Goal: Task Accomplishment & Management: Use online tool/utility

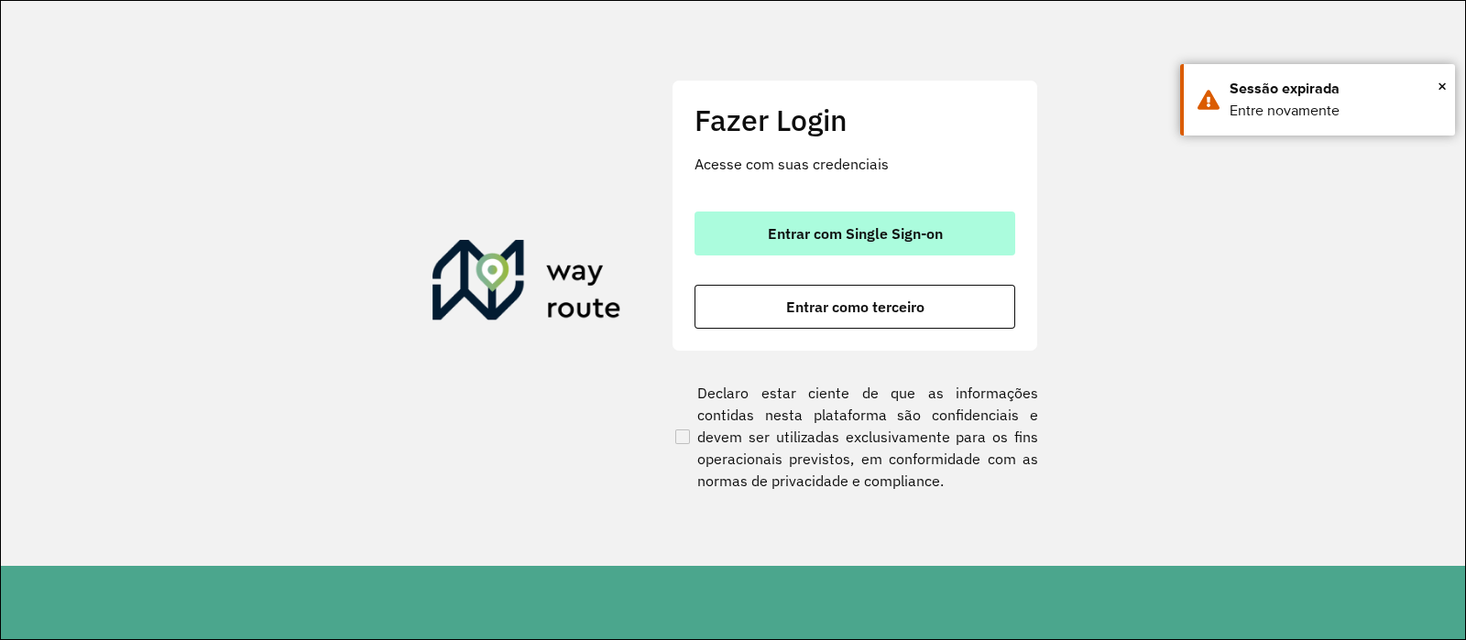
click at [779, 228] on span "Entrar com Single Sign-on" at bounding box center [855, 233] width 175 height 15
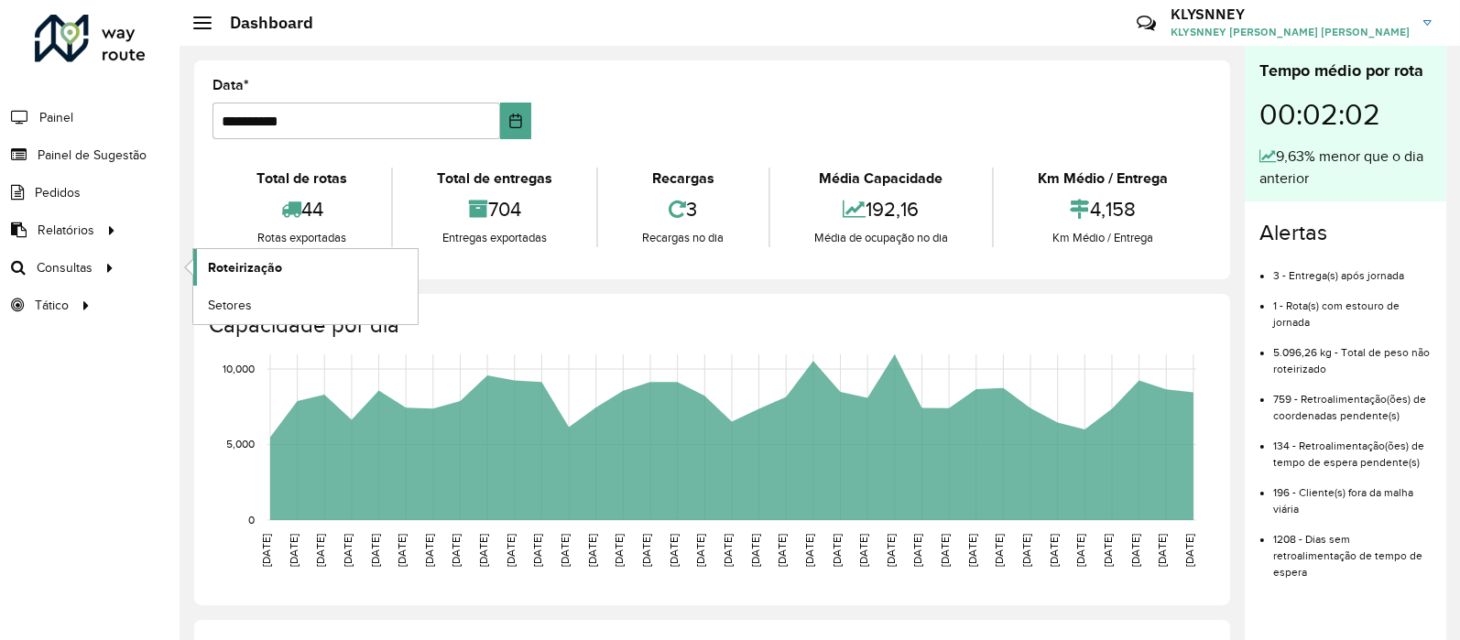
click at [242, 270] on span "Roteirização" at bounding box center [245, 267] width 74 height 19
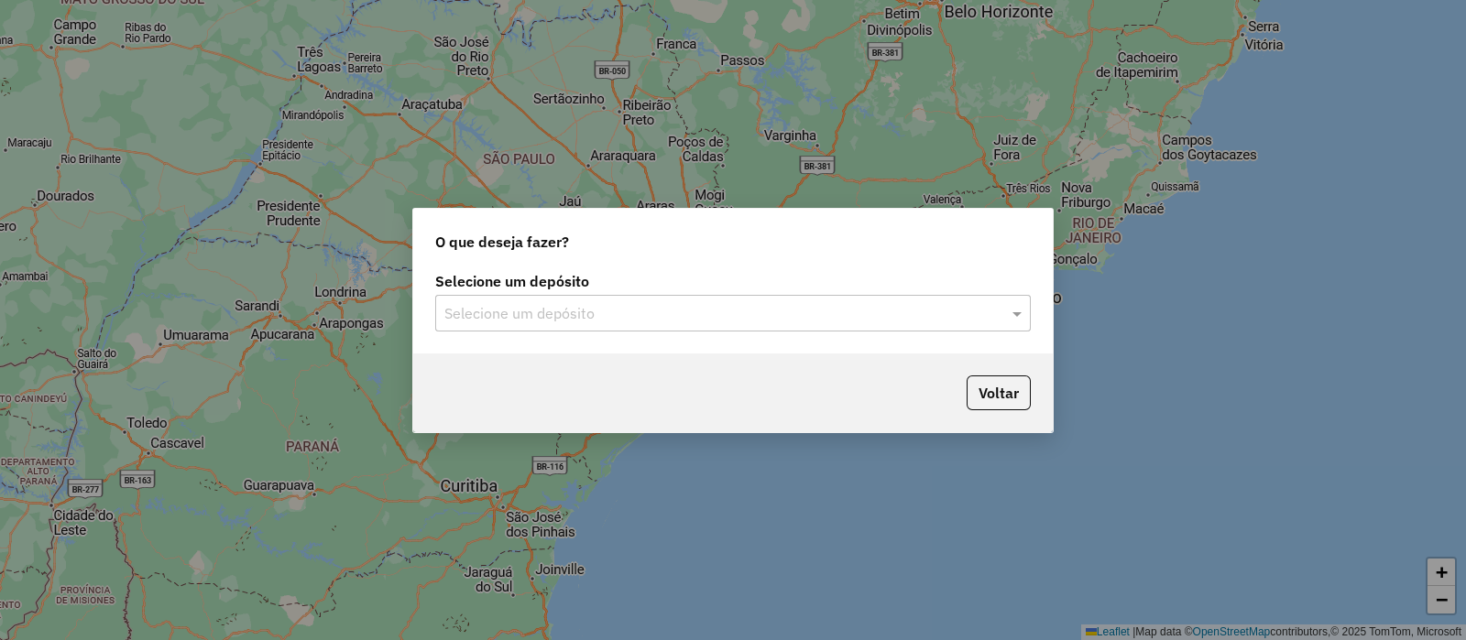
click at [655, 303] on input "text" at bounding box center [714, 314] width 540 height 22
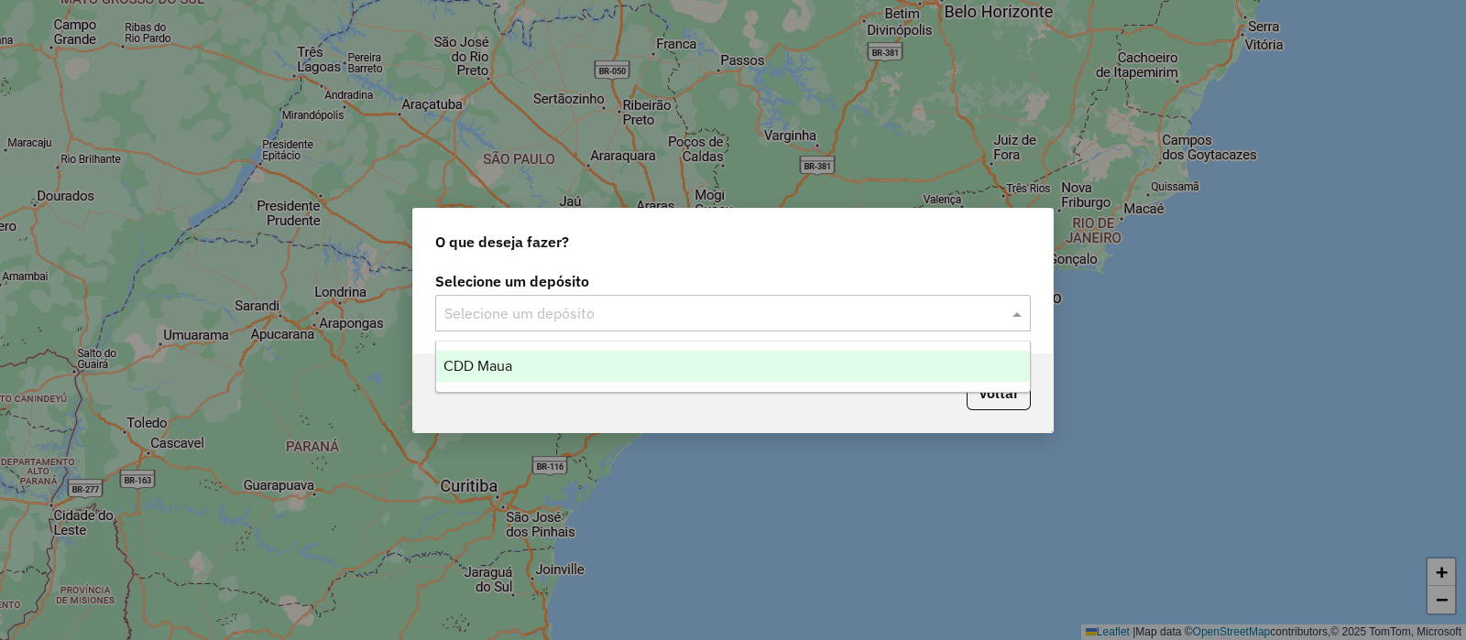
click at [485, 364] on span "CDD Maua" at bounding box center [477, 366] width 69 height 16
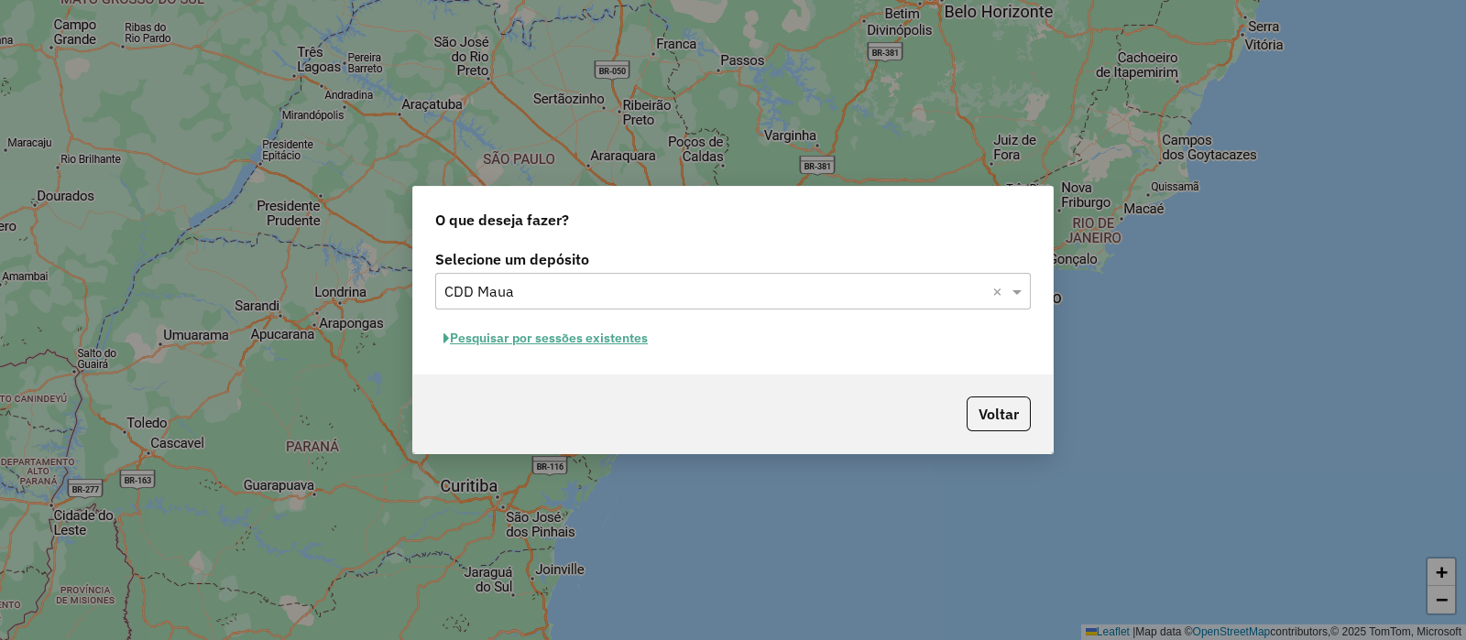
click at [595, 335] on button "Pesquisar por sessões existentes" at bounding box center [545, 338] width 221 height 28
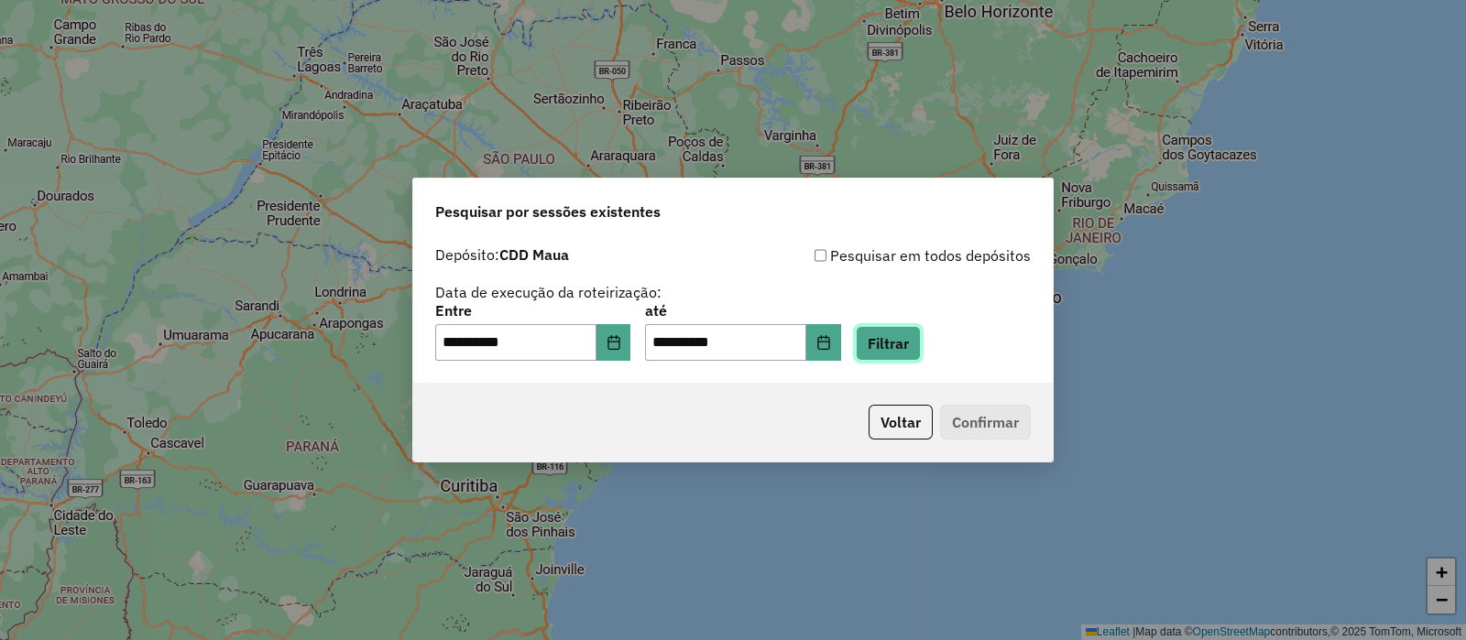
click at [919, 344] on button "Filtrar" at bounding box center [888, 343] width 65 height 35
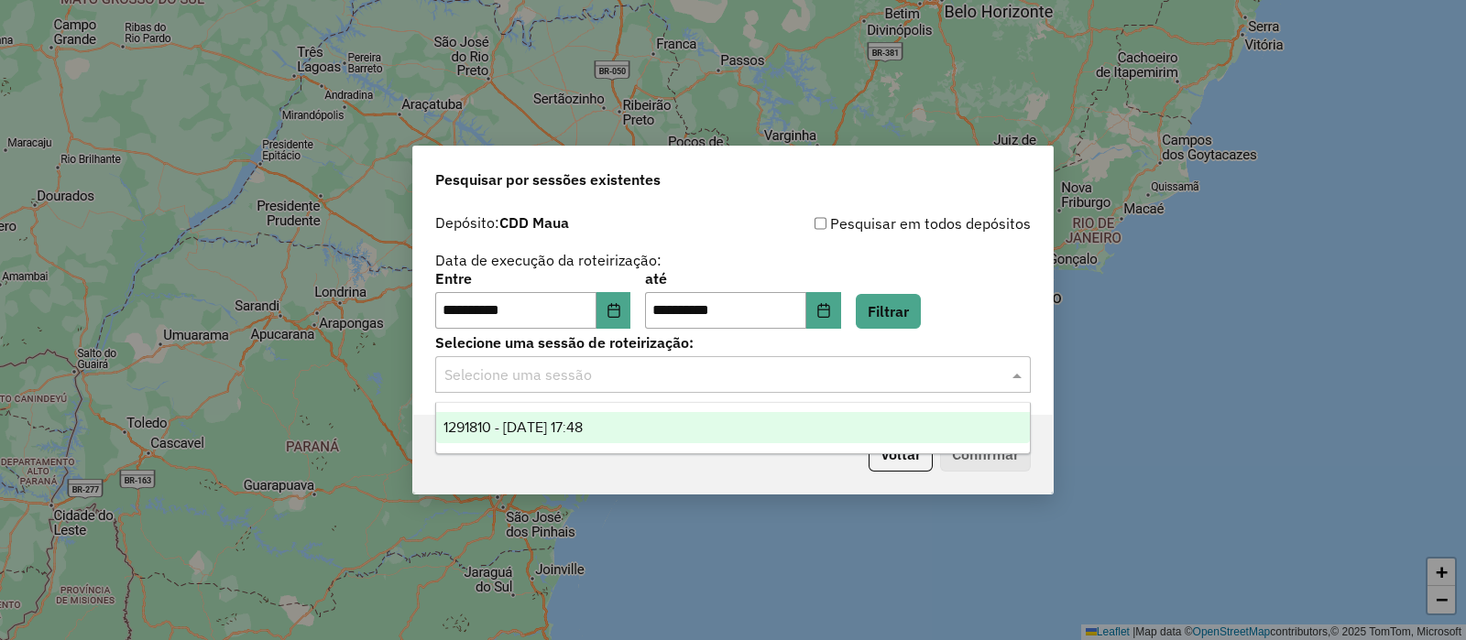
click at [660, 383] on input "text" at bounding box center [714, 376] width 540 height 22
click at [583, 433] on span "1291810 - 10/10/2025 17:48" at bounding box center [512, 428] width 139 height 16
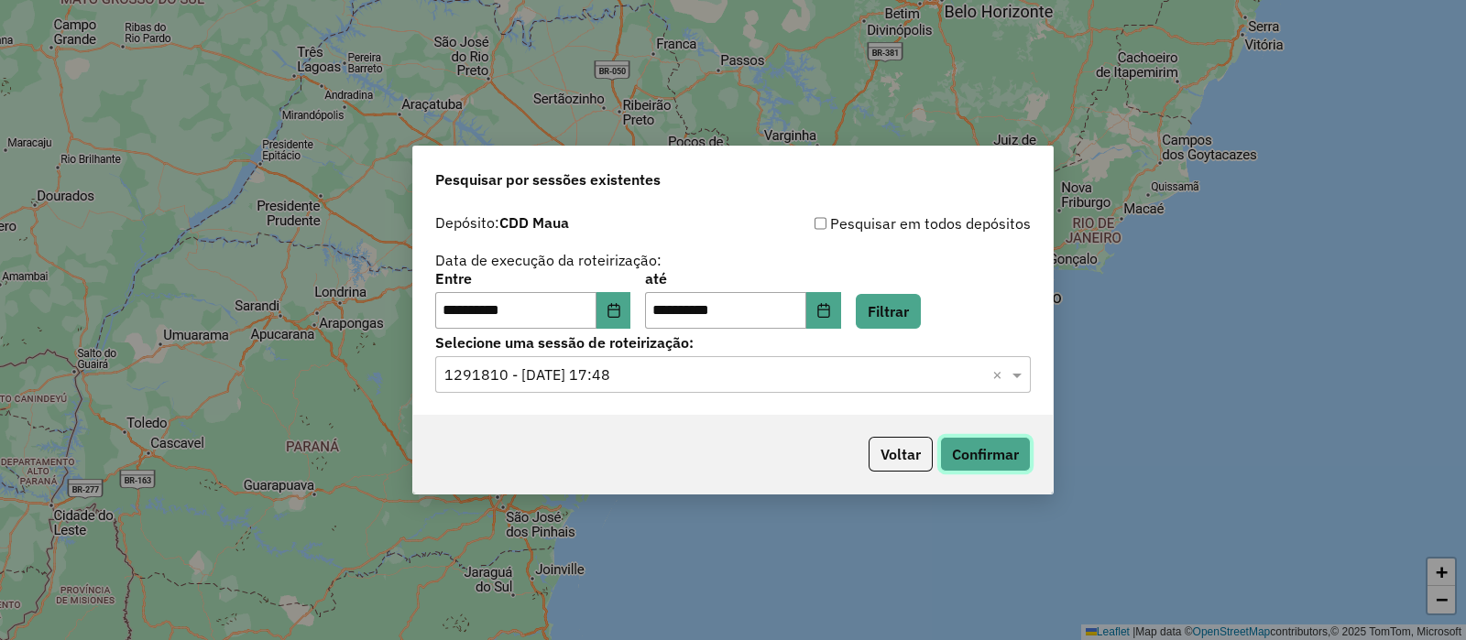
click at [991, 455] on button "Confirmar" at bounding box center [985, 454] width 91 height 35
click at [901, 460] on button "Voltar" at bounding box center [900, 454] width 64 height 35
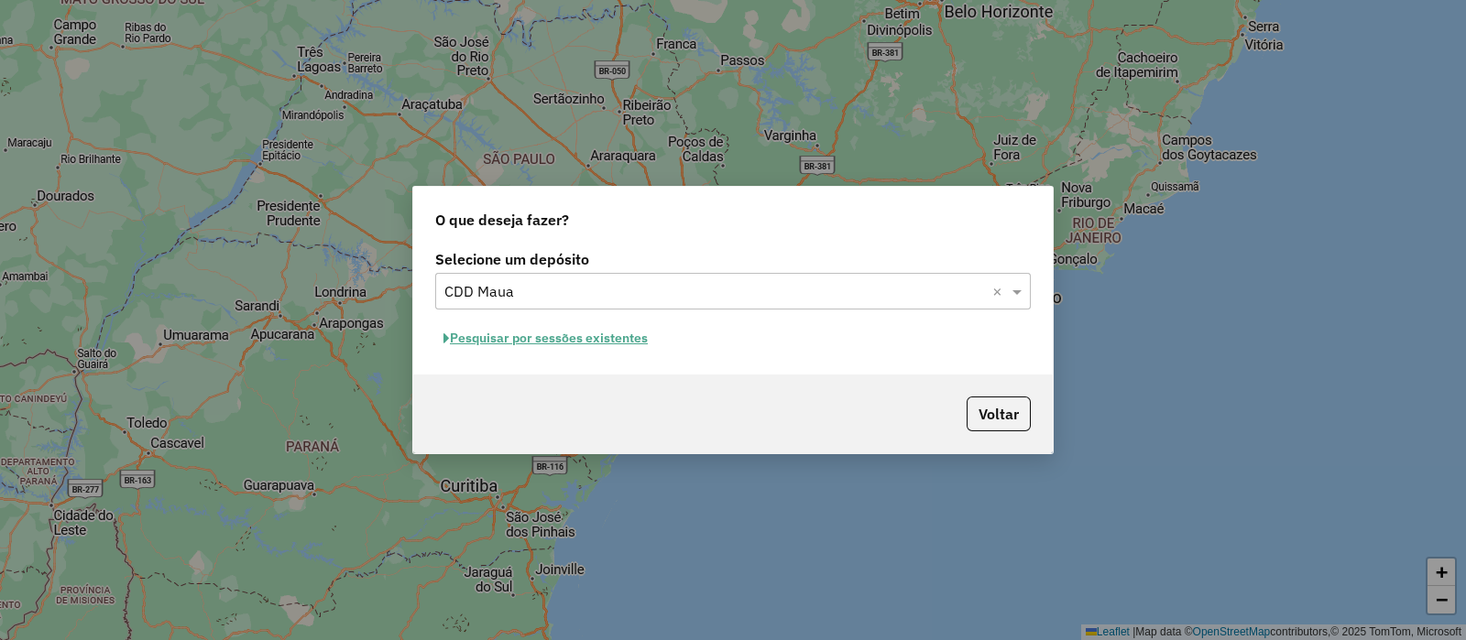
click at [543, 332] on button "Pesquisar por sessões existentes" at bounding box center [545, 338] width 221 height 28
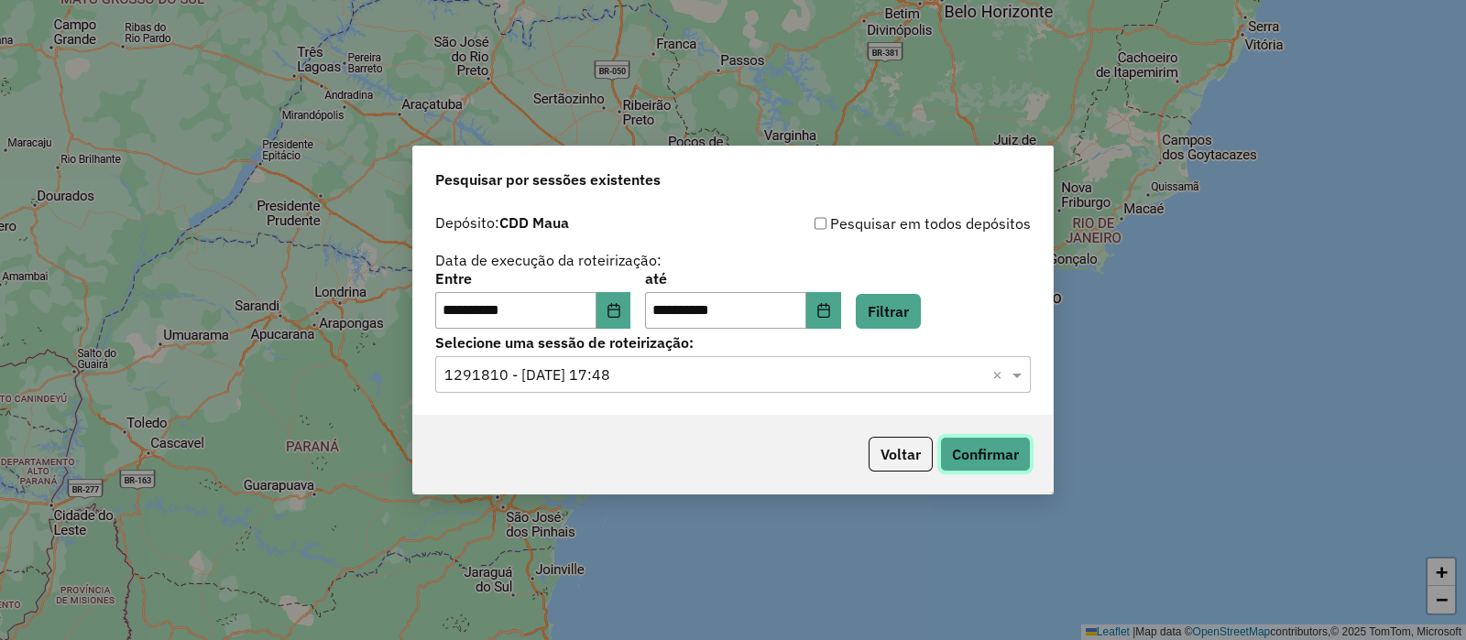
click at [965, 451] on button "Confirmar" at bounding box center [985, 454] width 91 height 35
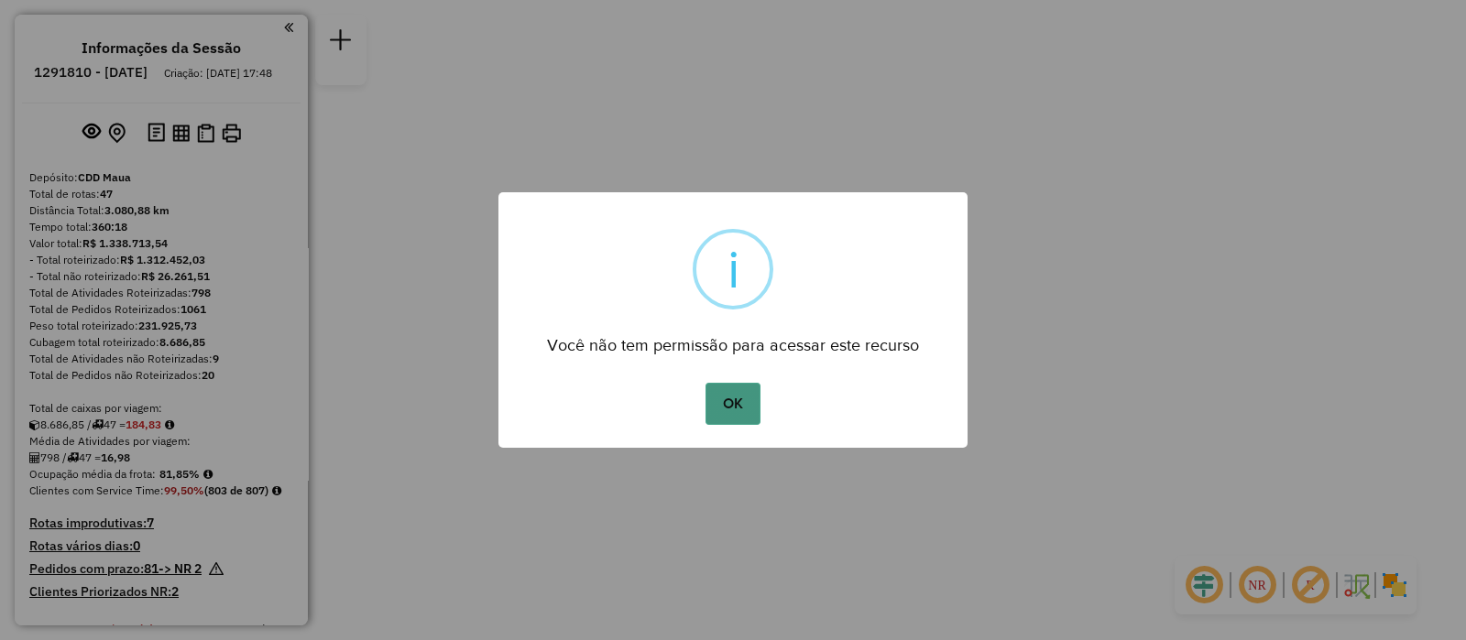
click at [741, 411] on button "OK" at bounding box center [732, 404] width 54 height 42
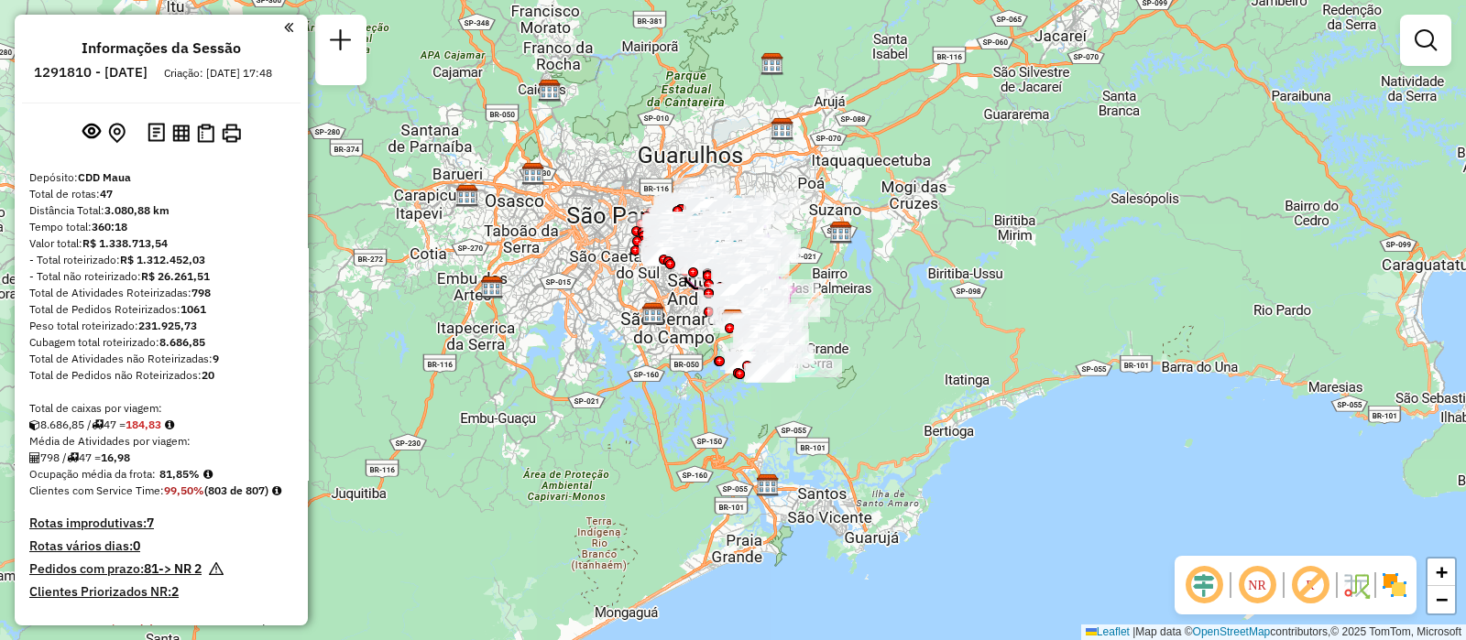
scroll to position [4718, 0]
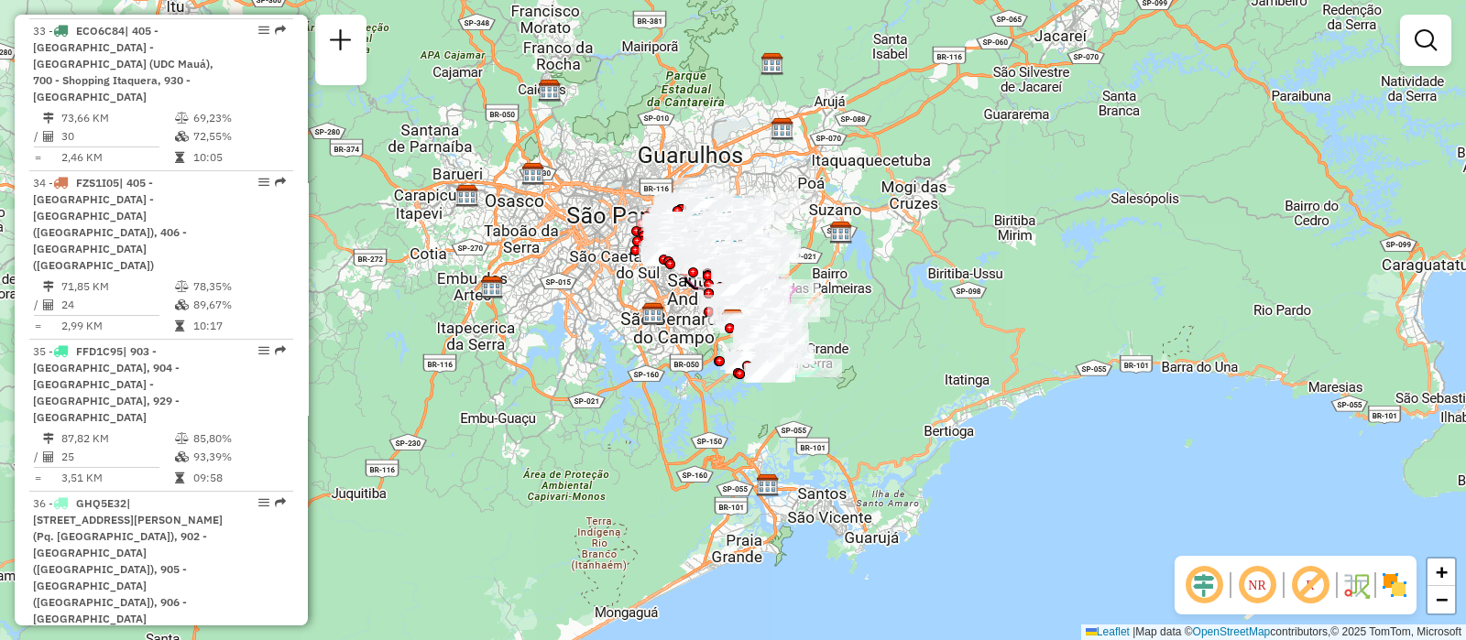
select select "**********"
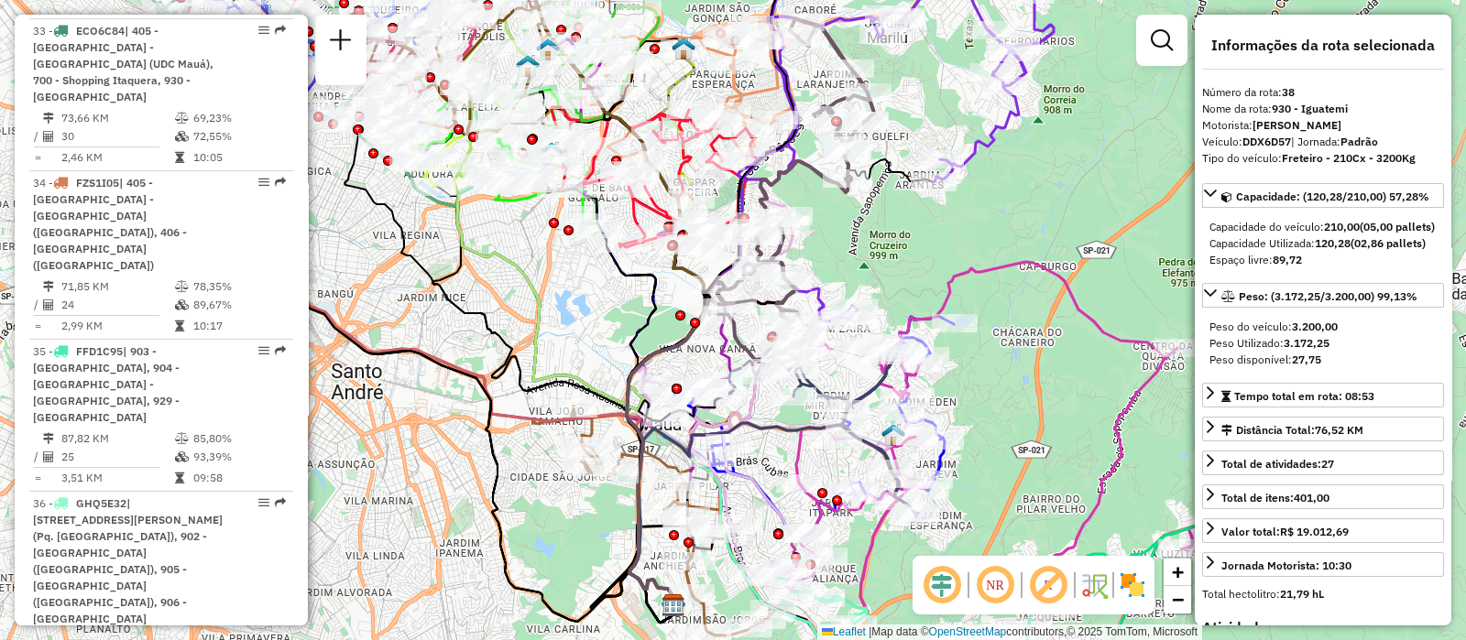
scroll to position [4604, 0]
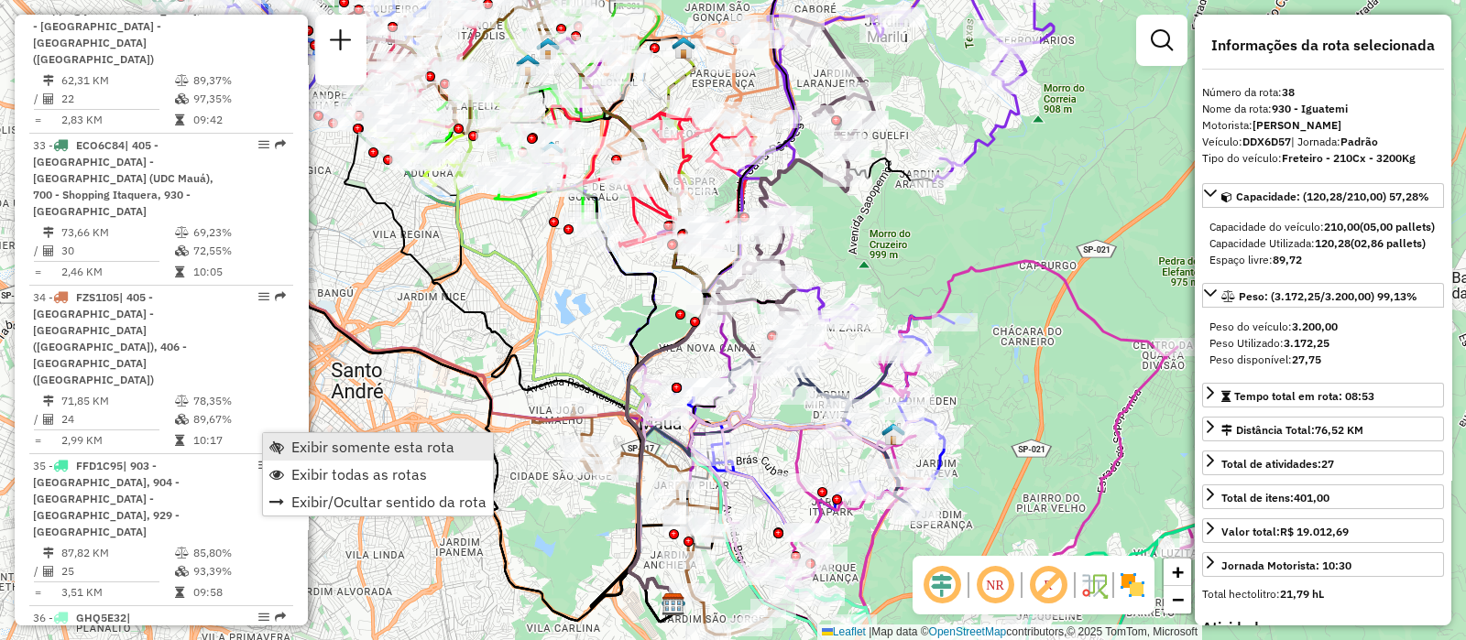
click at [308, 445] on span "Exibir somente esta rota" at bounding box center [372, 447] width 163 height 15
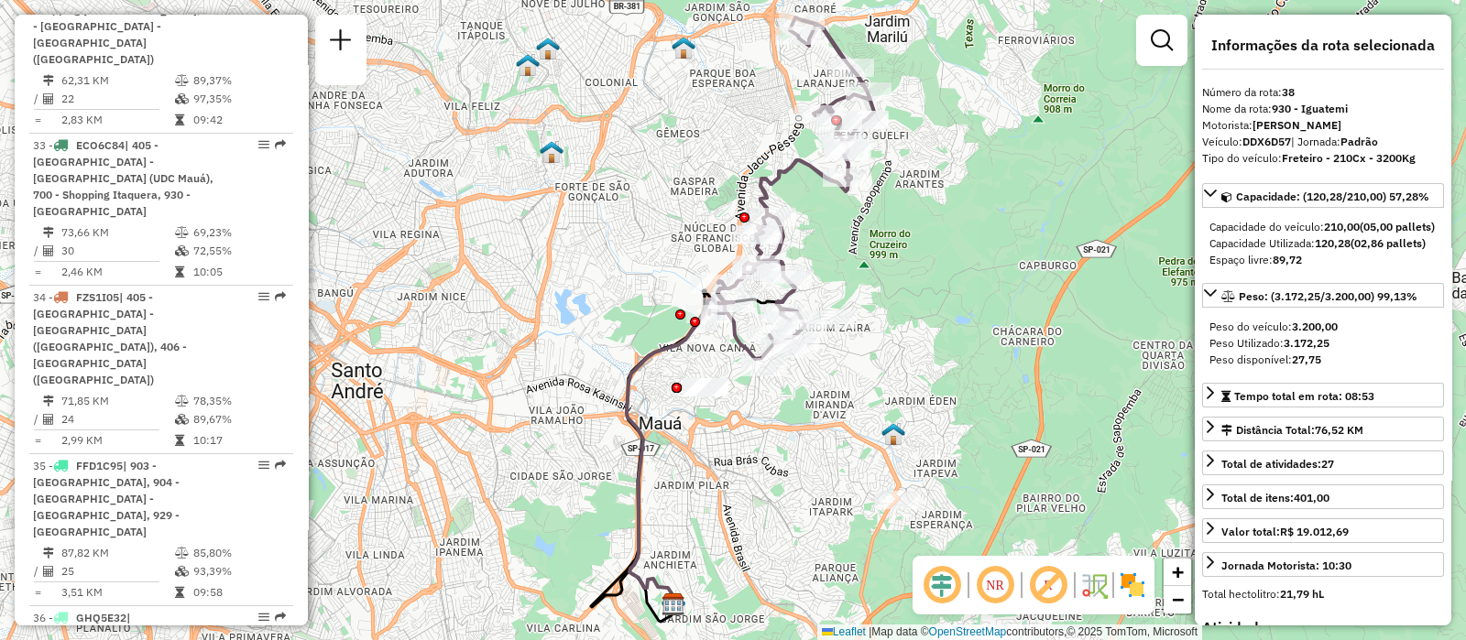
click at [996, 587] on em at bounding box center [995, 585] width 44 height 44
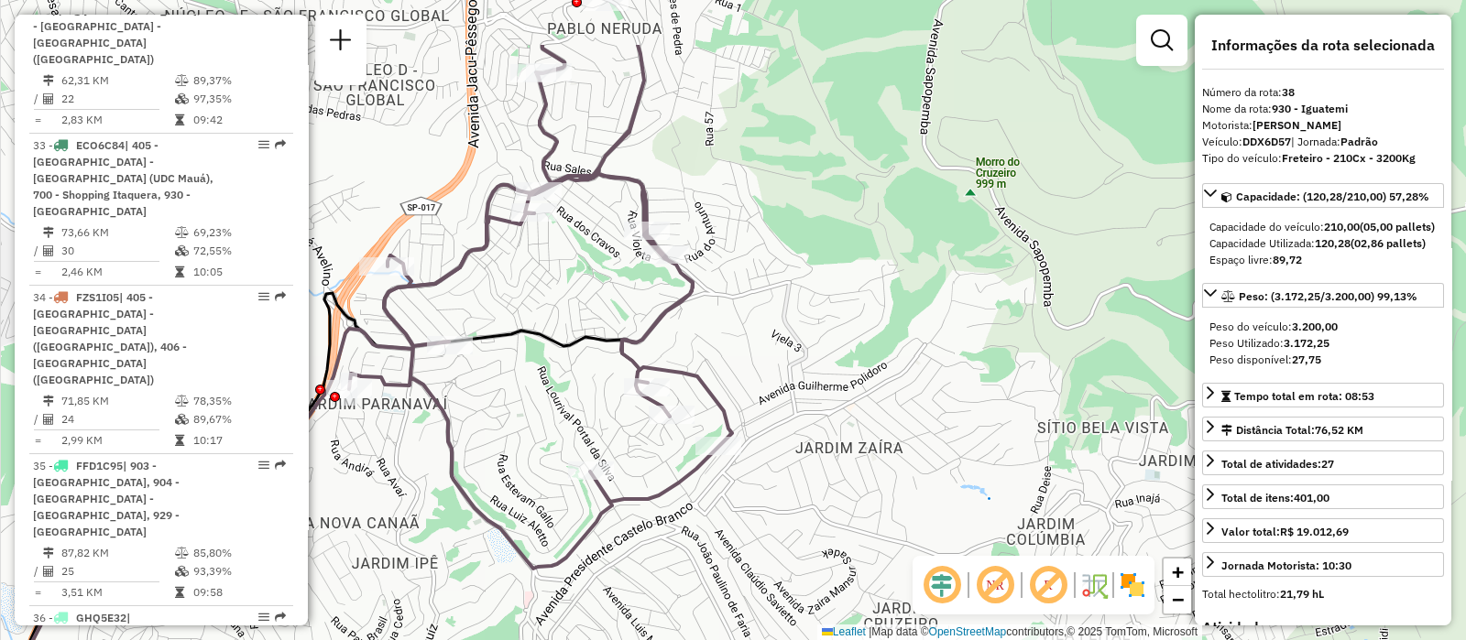
drag, startPoint x: 801, startPoint y: 269, endPoint x: 798, endPoint y: 354, distance: 85.3
click at [798, 354] on div "Janela de atendimento Grade de atendimento Capacidade Transportadoras Veículos …" at bounding box center [733, 320] width 1466 height 640
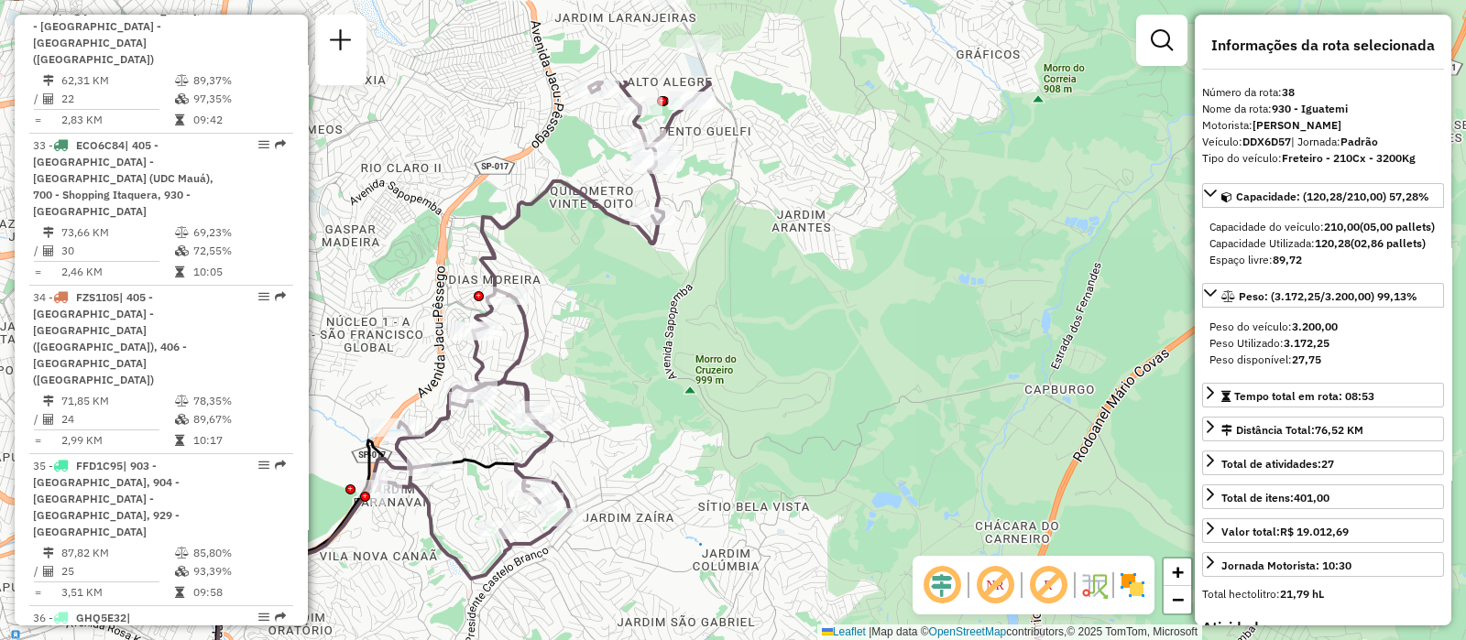
drag, startPoint x: 813, startPoint y: 205, endPoint x: 628, endPoint y: 350, distance: 234.9
click at [628, 350] on div "Janela de atendimento Grade de atendimento Capacidade Transportadoras Veículos …" at bounding box center [733, 320] width 1466 height 640
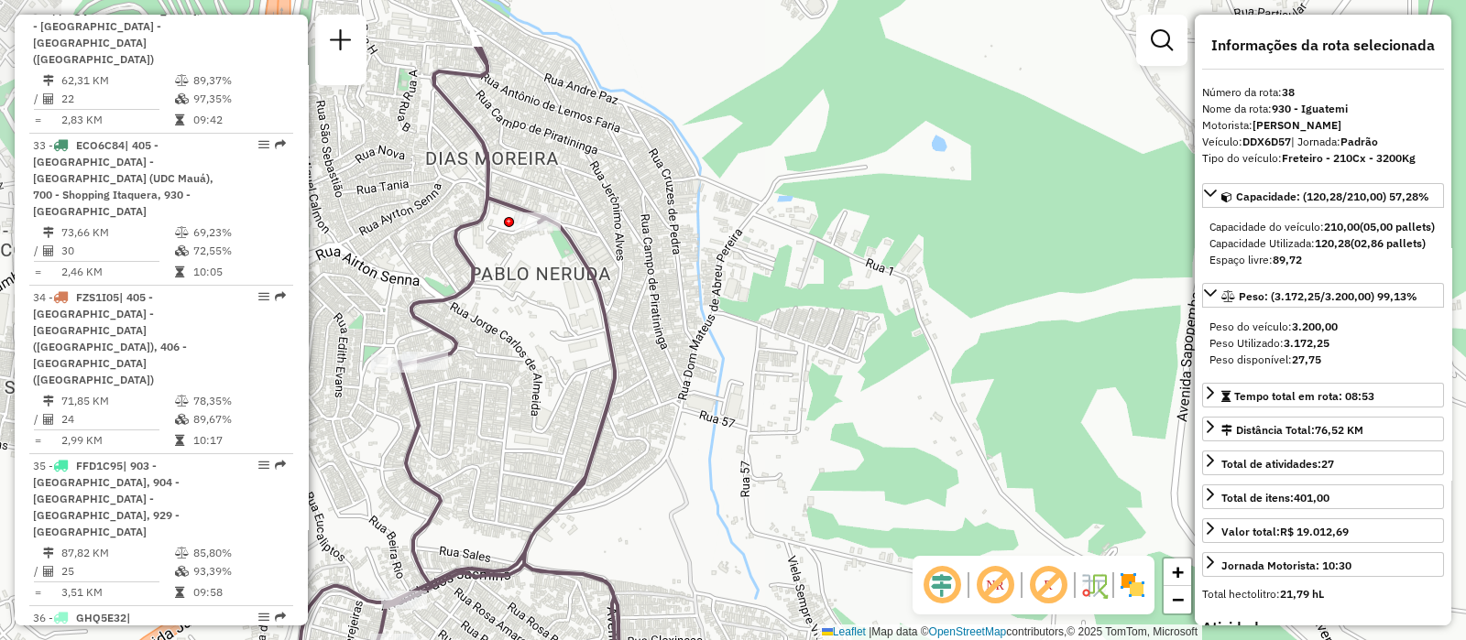
drag, startPoint x: 421, startPoint y: 271, endPoint x: 533, endPoint y: 382, distance: 157.4
click at [533, 382] on div "Janela de atendimento Grade de atendimento Capacidade Transportadoras Veículos …" at bounding box center [733, 320] width 1466 height 640
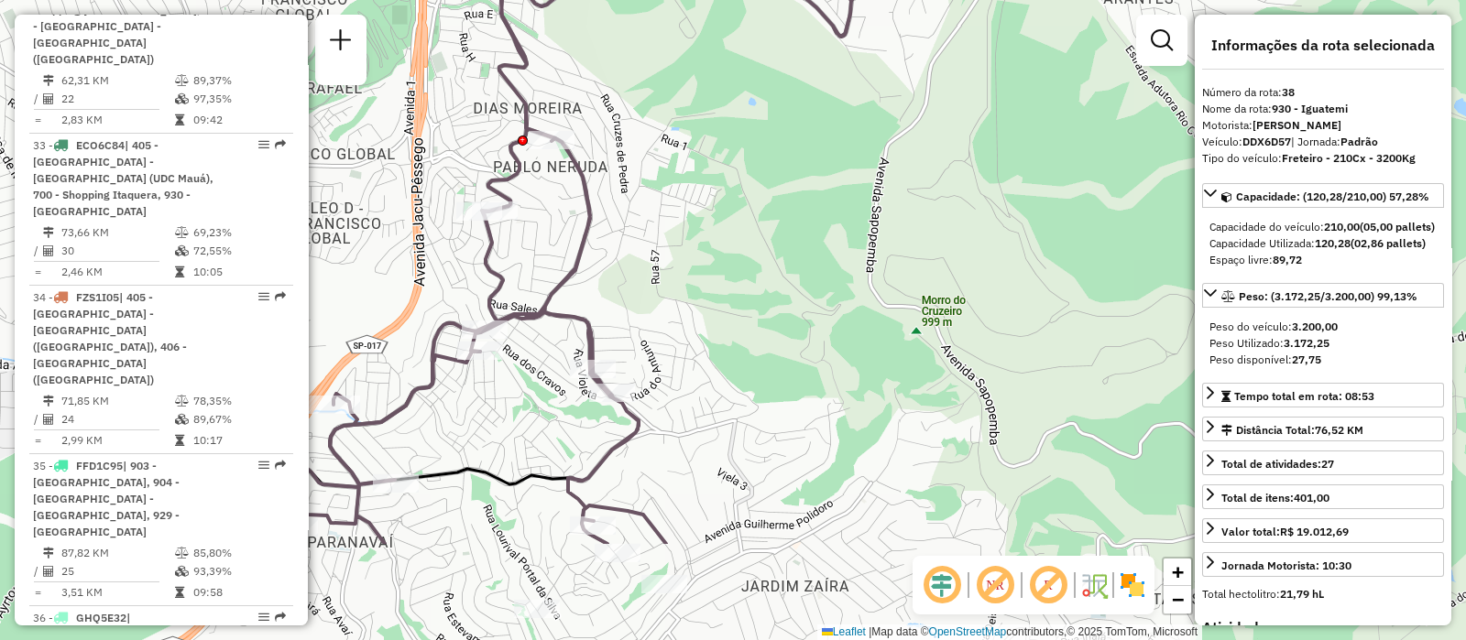
drag, startPoint x: 761, startPoint y: 455, endPoint x: 776, endPoint y: 295, distance: 161.0
click at [776, 295] on div "Janela de atendimento Grade de atendimento Capacidade Transportadoras Veículos …" at bounding box center [733, 320] width 1466 height 640
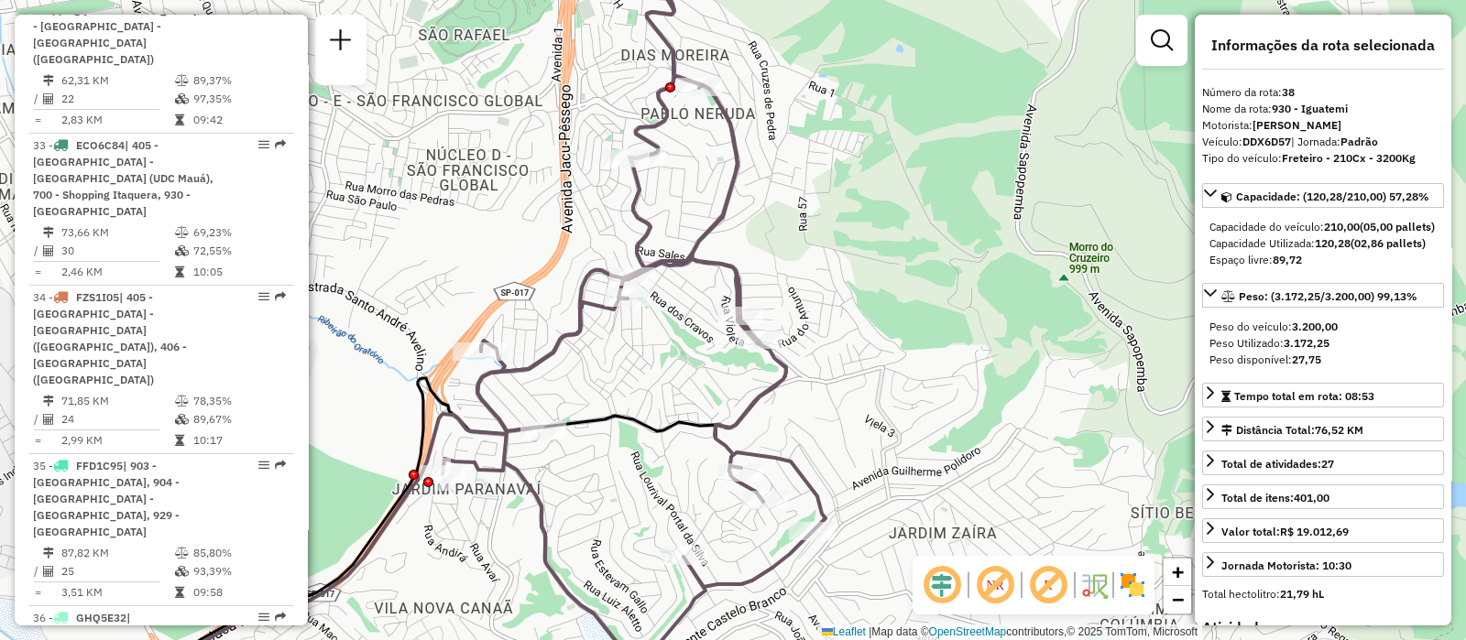
drag, startPoint x: 759, startPoint y: 396, endPoint x: 907, endPoint y: 343, distance: 156.7
click at [907, 343] on div "Janela de atendimento Grade de atendimento Capacidade Transportadoras Veículos …" at bounding box center [733, 320] width 1466 height 640
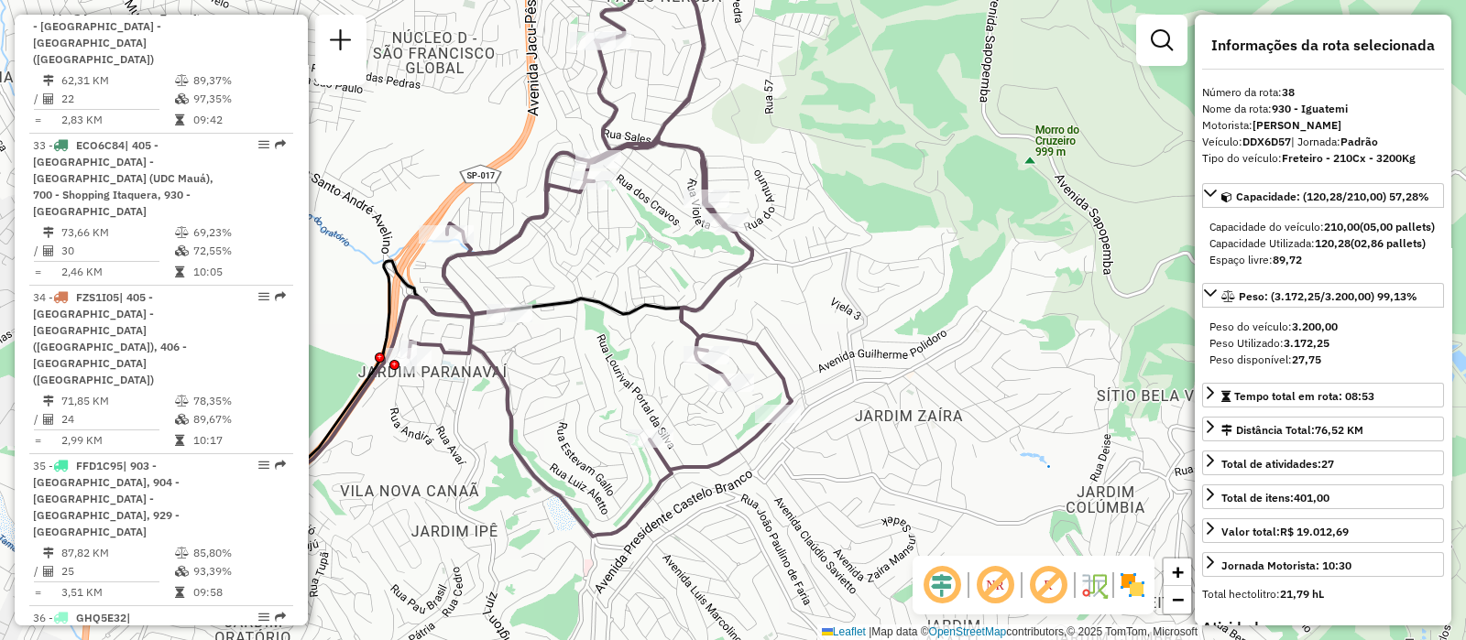
drag, startPoint x: 841, startPoint y: 472, endPoint x: 808, endPoint y: 354, distance: 121.8
click at [808, 354] on div "Janela de atendimento Grade de atendimento Capacidade Transportadoras Veículos …" at bounding box center [733, 320] width 1466 height 640
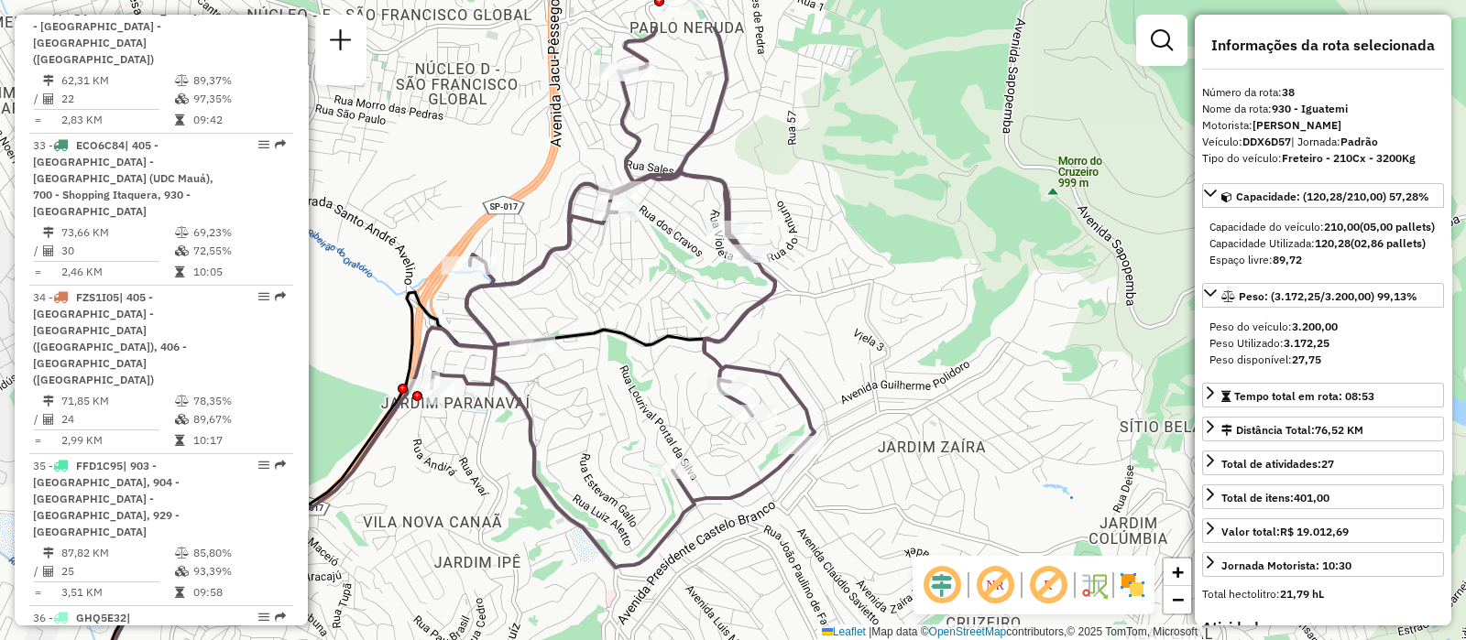
drag, startPoint x: 783, startPoint y: 282, endPoint x: 801, endPoint y: 373, distance: 92.5
click at [801, 373] on div "Janela de atendimento Grade de atendimento Capacidade Transportadoras Veículos …" at bounding box center [733, 320] width 1466 height 640
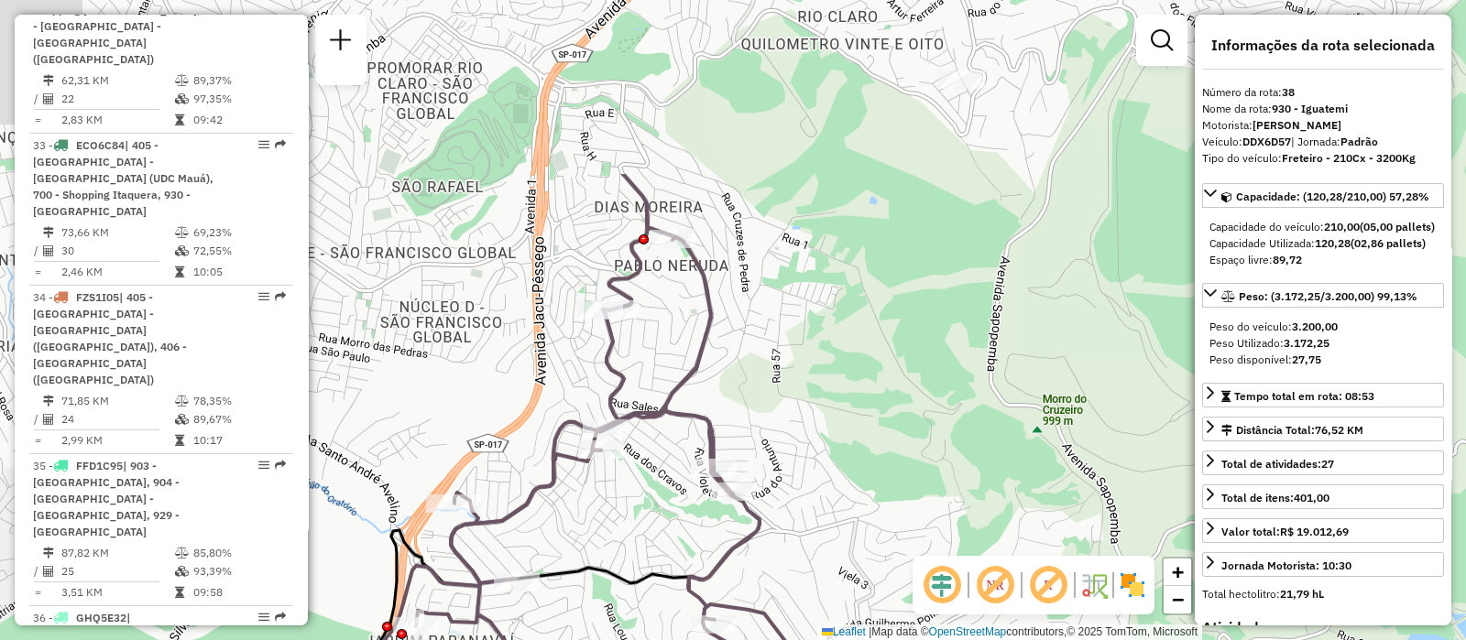
drag, startPoint x: 691, startPoint y: 228, endPoint x: 636, endPoint y: 341, distance: 125.4
click at [674, 432] on div "Janela de atendimento Grade de atendimento Capacidade Transportadoras Veículos …" at bounding box center [733, 320] width 1466 height 640
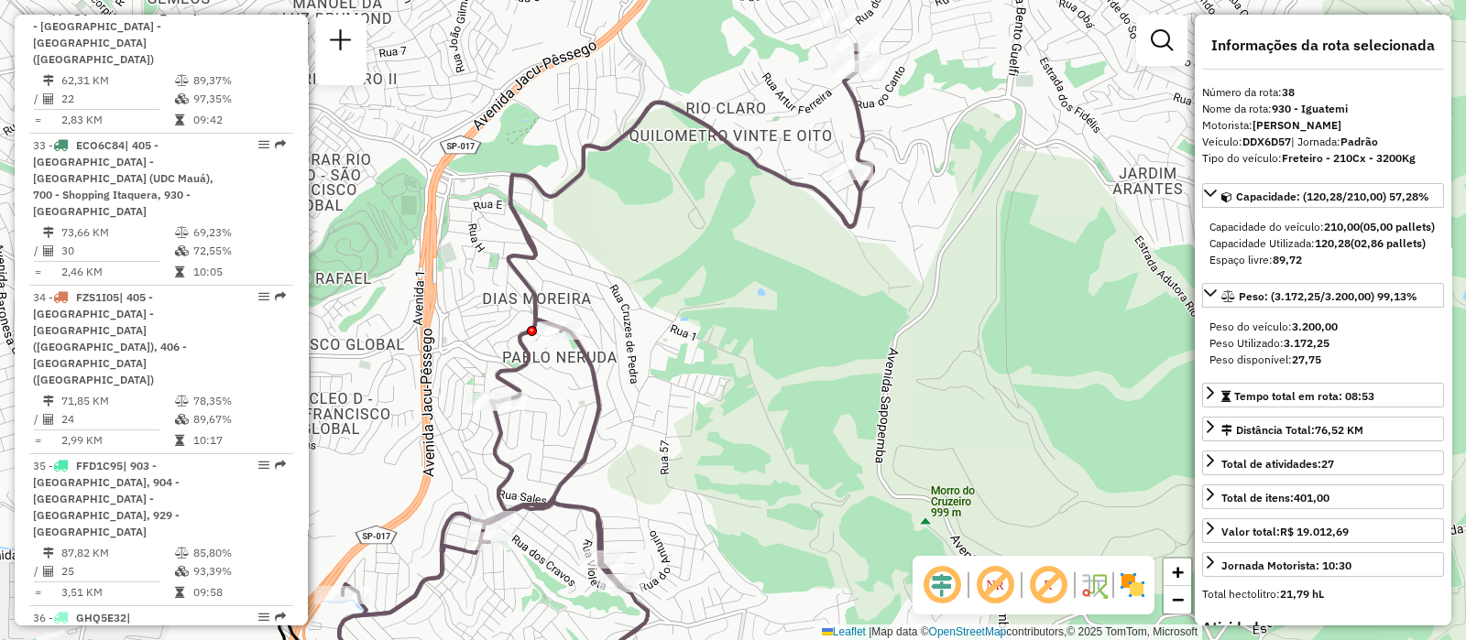
drag, startPoint x: 802, startPoint y: 346, endPoint x: 719, endPoint y: 430, distance: 117.9
click at [719, 430] on div "Janela de atendimento Grade de atendimento Capacidade Transportadoras Veículos …" at bounding box center [733, 320] width 1466 height 640
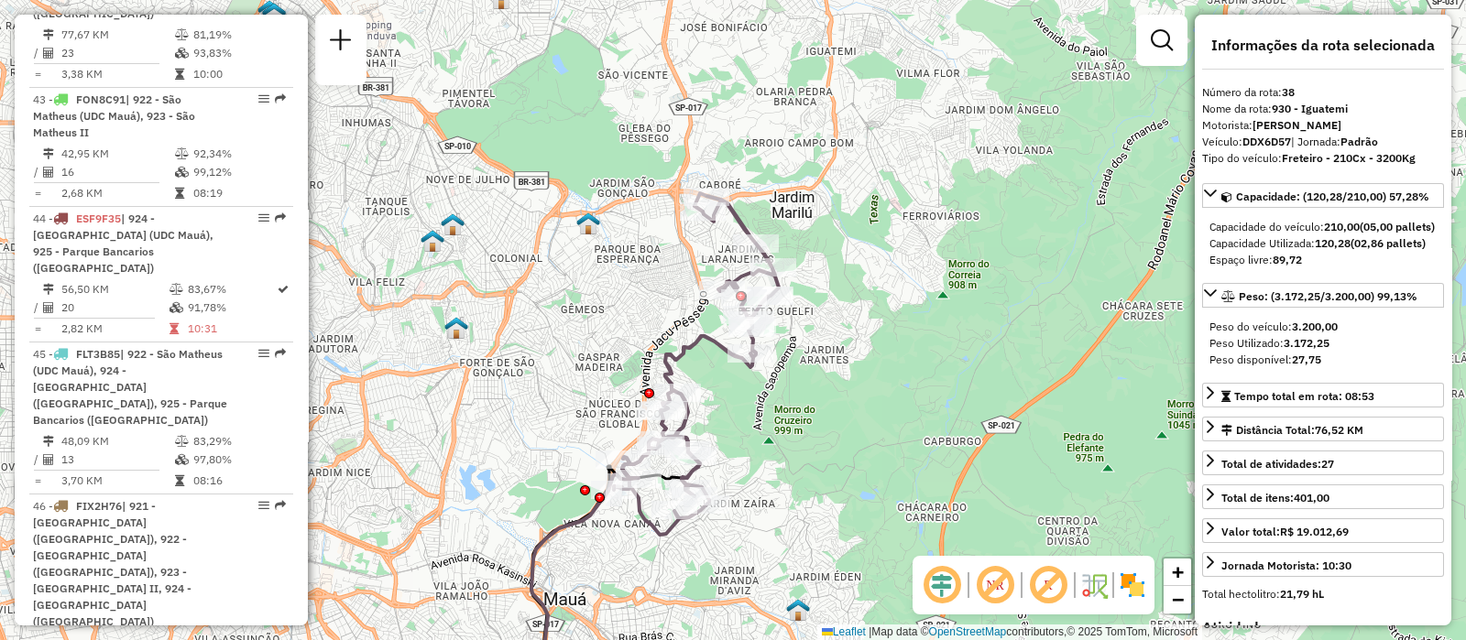
scroll to position [5973, 0]
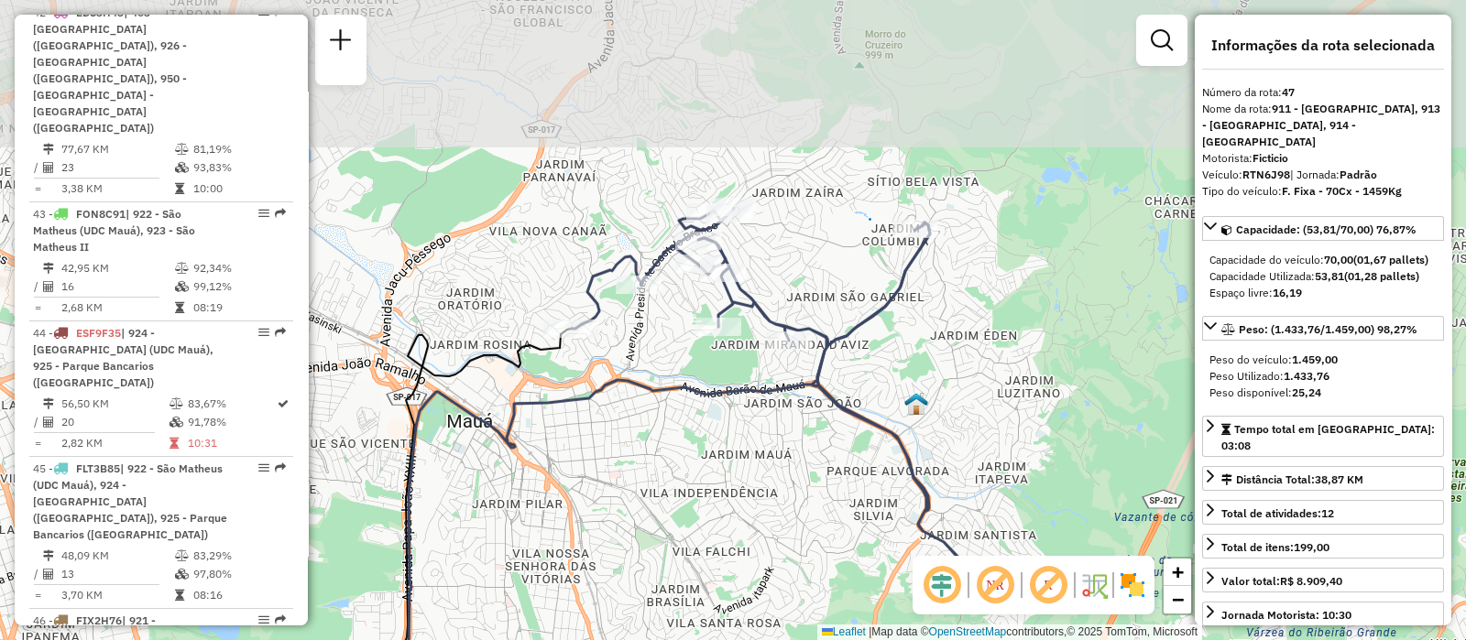
drag, startPoint x: 852, startPoint y: 300, endPoint x: 757, endPoint y: 480, distance: 203.2
click at [757, 480] on div "Janela de atendimento Grade de atendimento Capacidade Transportadoras Veículos …" at bounding box center [733, 320] width 1466 height 640
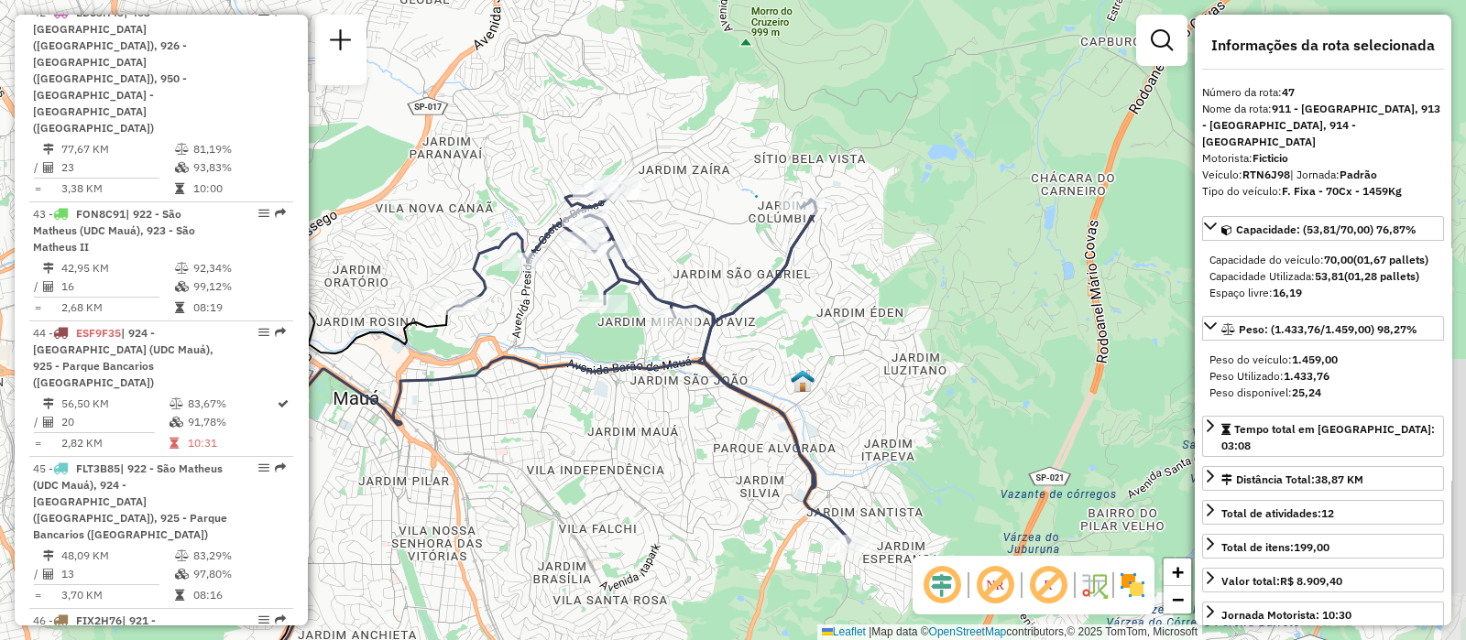
drag, startPoint x: 888, startPoint y: 407, endPoint x: 779, endPoint y: 377, distance: 113.8
click at [779, 377] on div "Janela de atendimento Grade de atendimento Capacidade Transportadoras Veículos …" at bounding box center [733, 320] width 1466 height 640
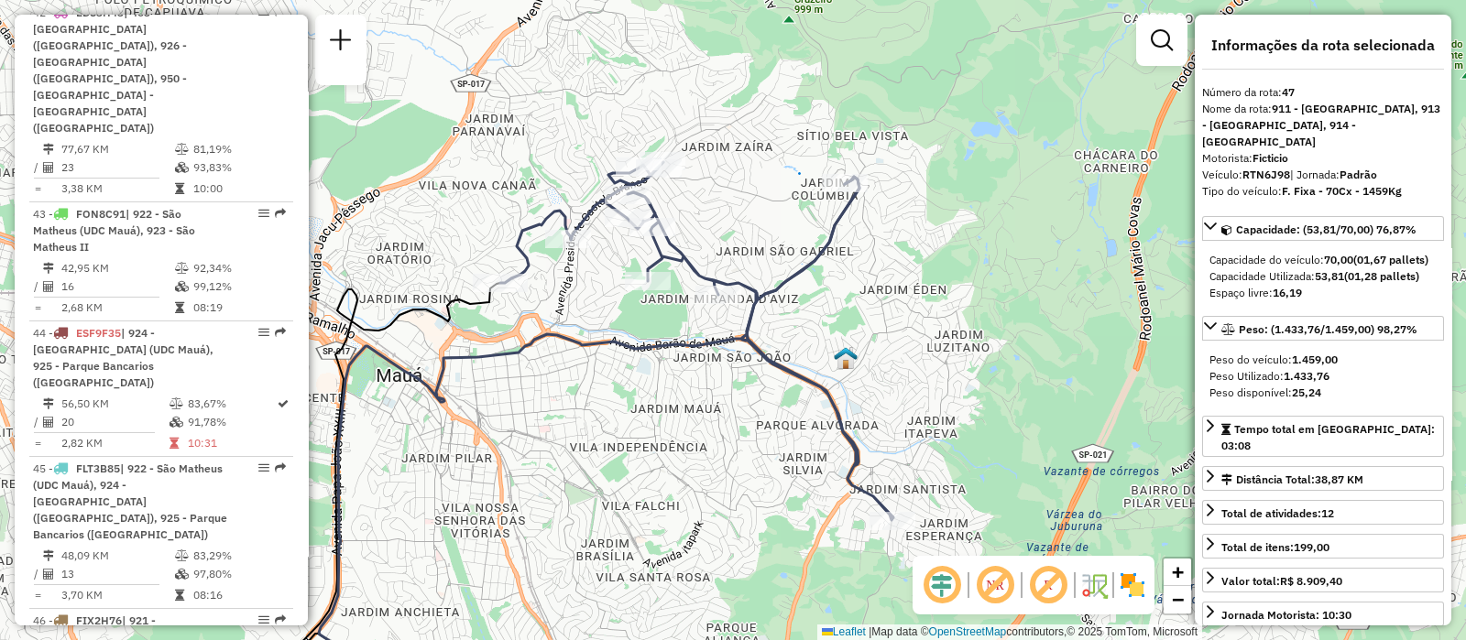
drag, startPoint x: 917, startPoint y: 428, endPoint x: 957, endPoint y: 403, distance: 47.3
click at [957, 403] on div "Janela de atendimento Grade de atendimento Capacidade Transportadoras Veículos …" at bounding box center [733, 320] width 1466 height 640
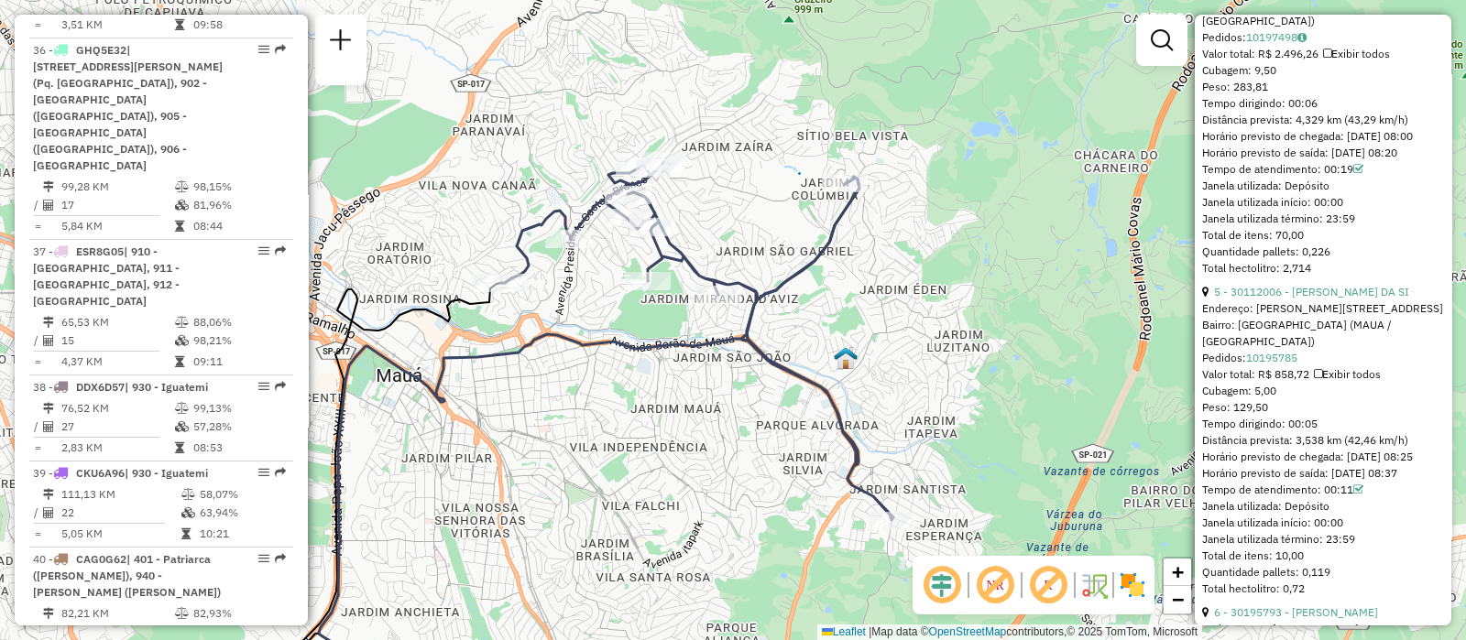
scroll to position [4075, 0]
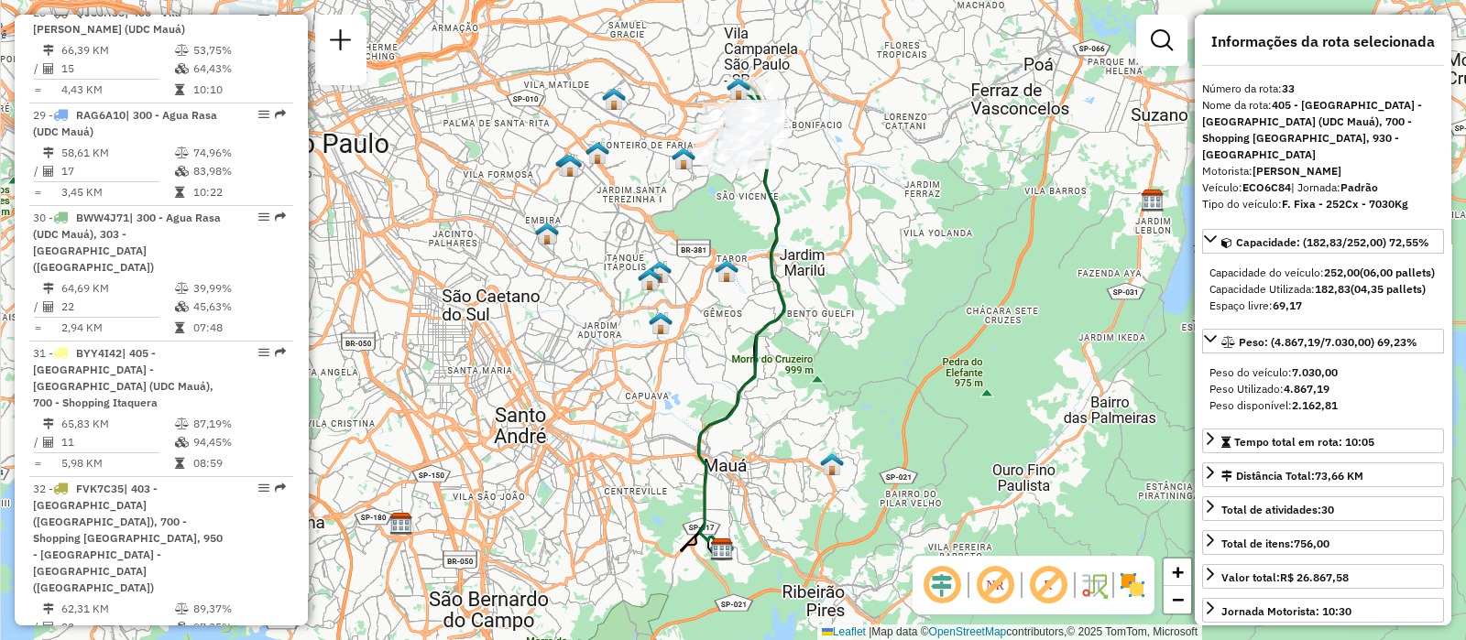
scroll to position [5129, 0]
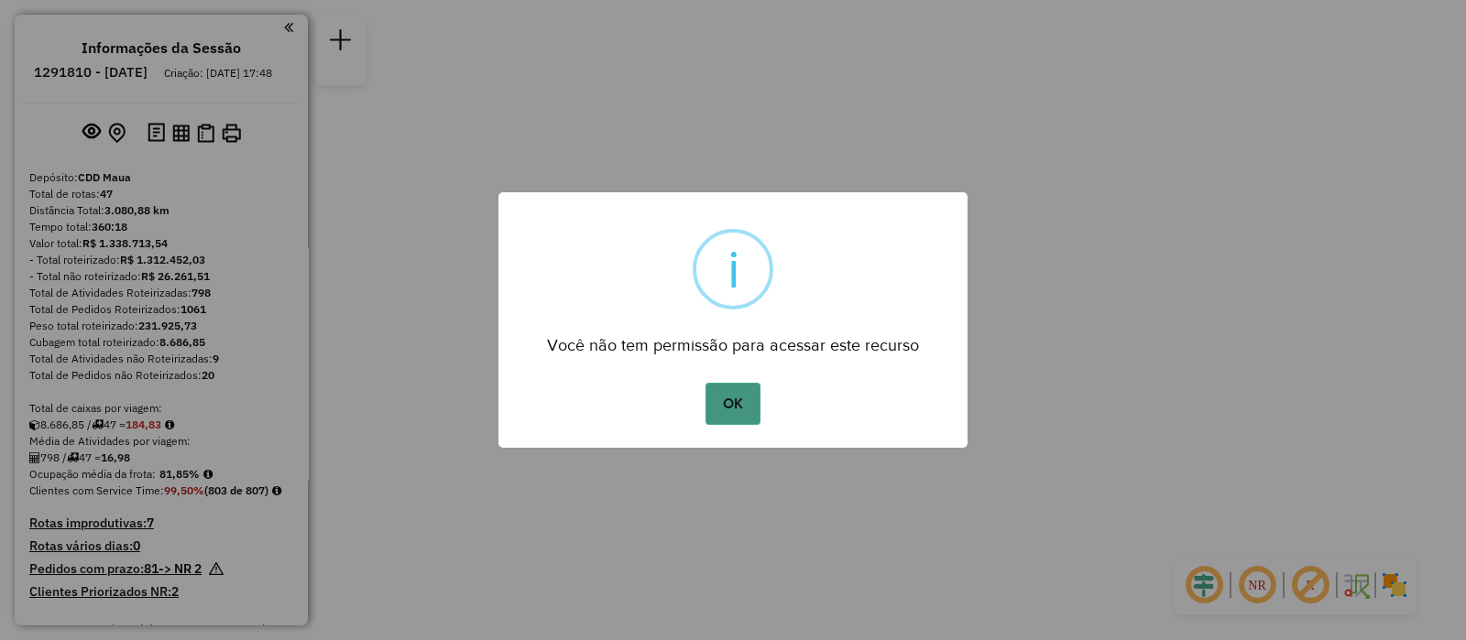
click at [735, 413] on button "OK" at bounding box center [732, 404] width 54 height 42
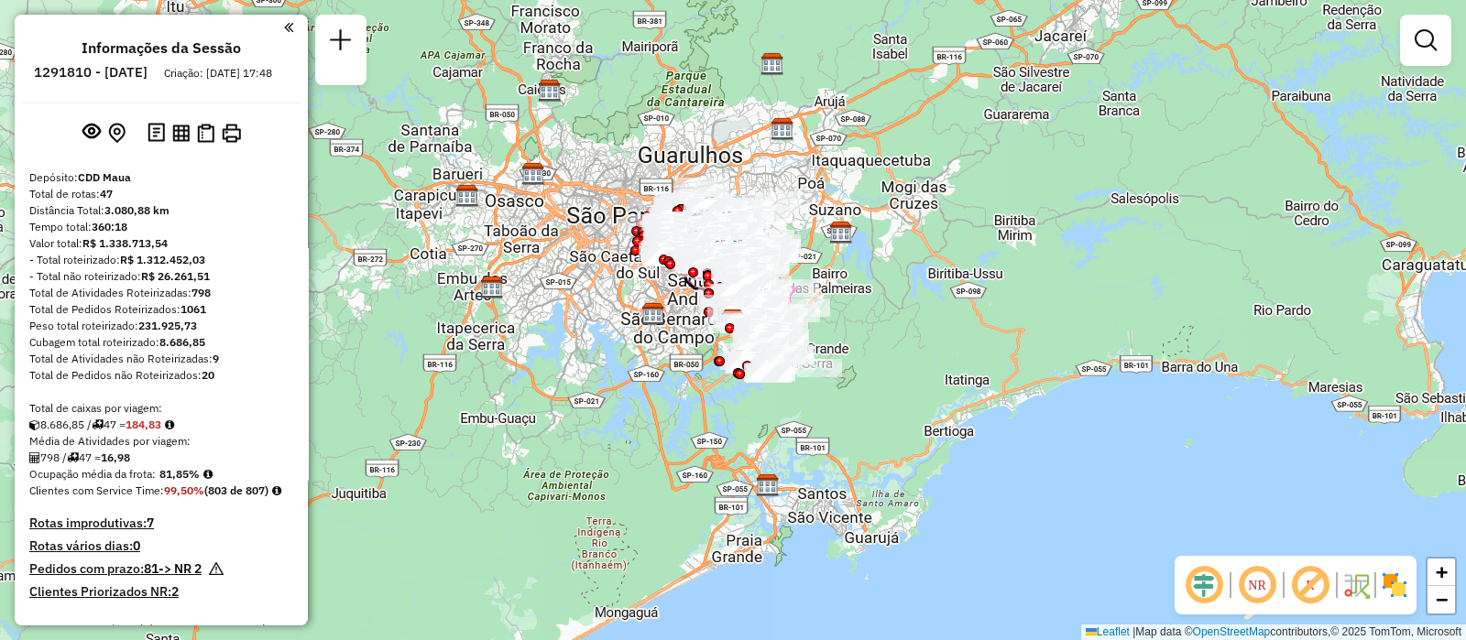
scroll to position [4718, 0]
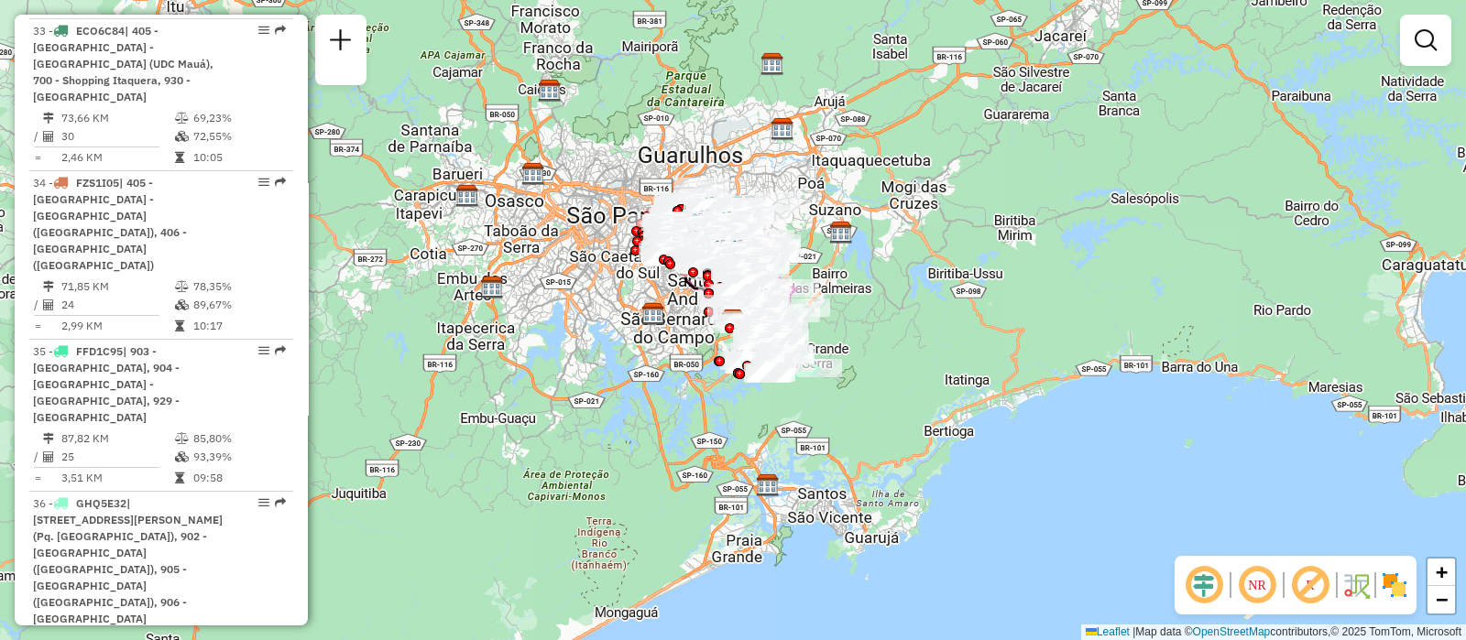
select select "**********"
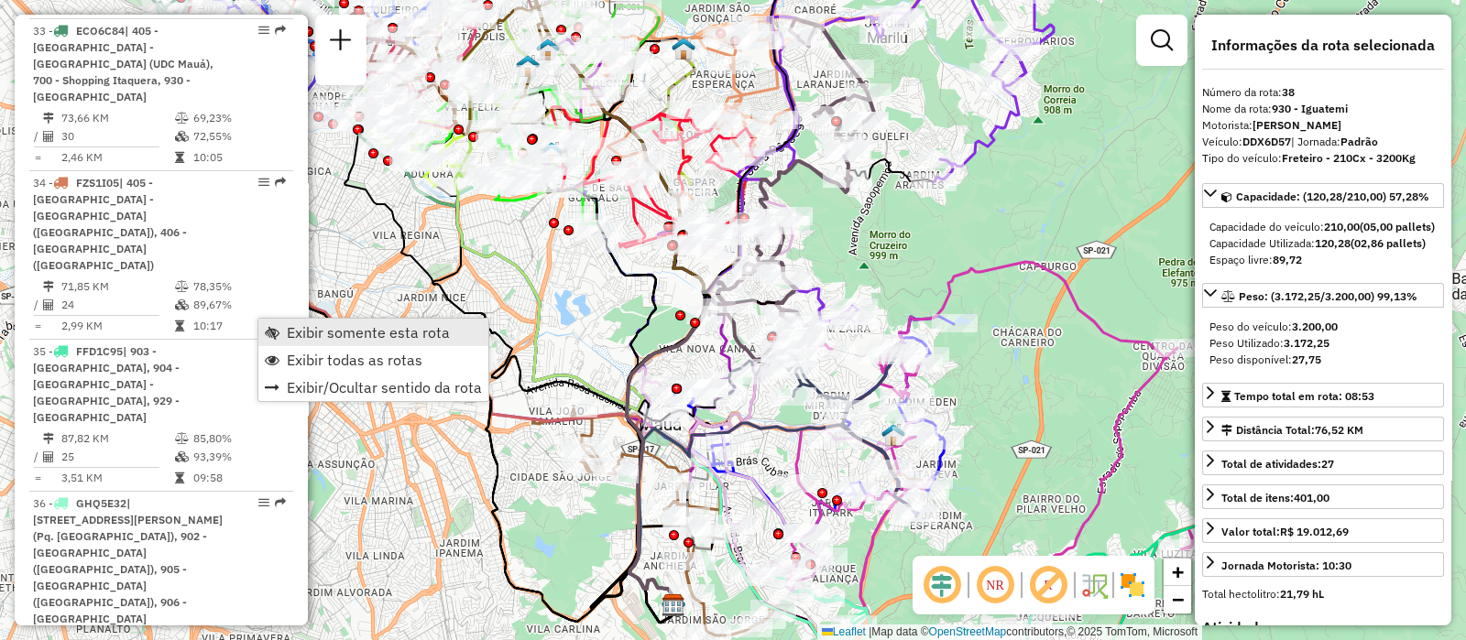
click at [298, 326] on span "Exibir somente esta rota" at bounding box center [368, 332] width 163 height 15
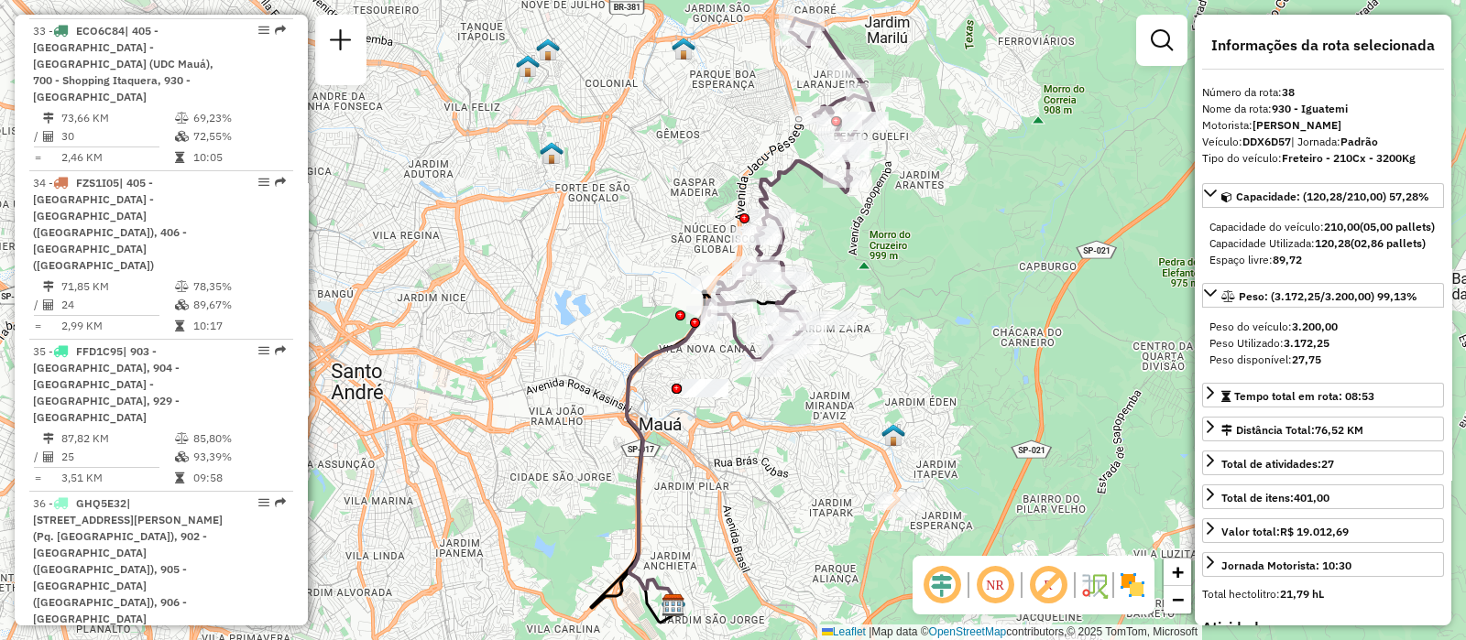
click at [995, 583] on em at bounding box center [995, 585] width 44 height 44
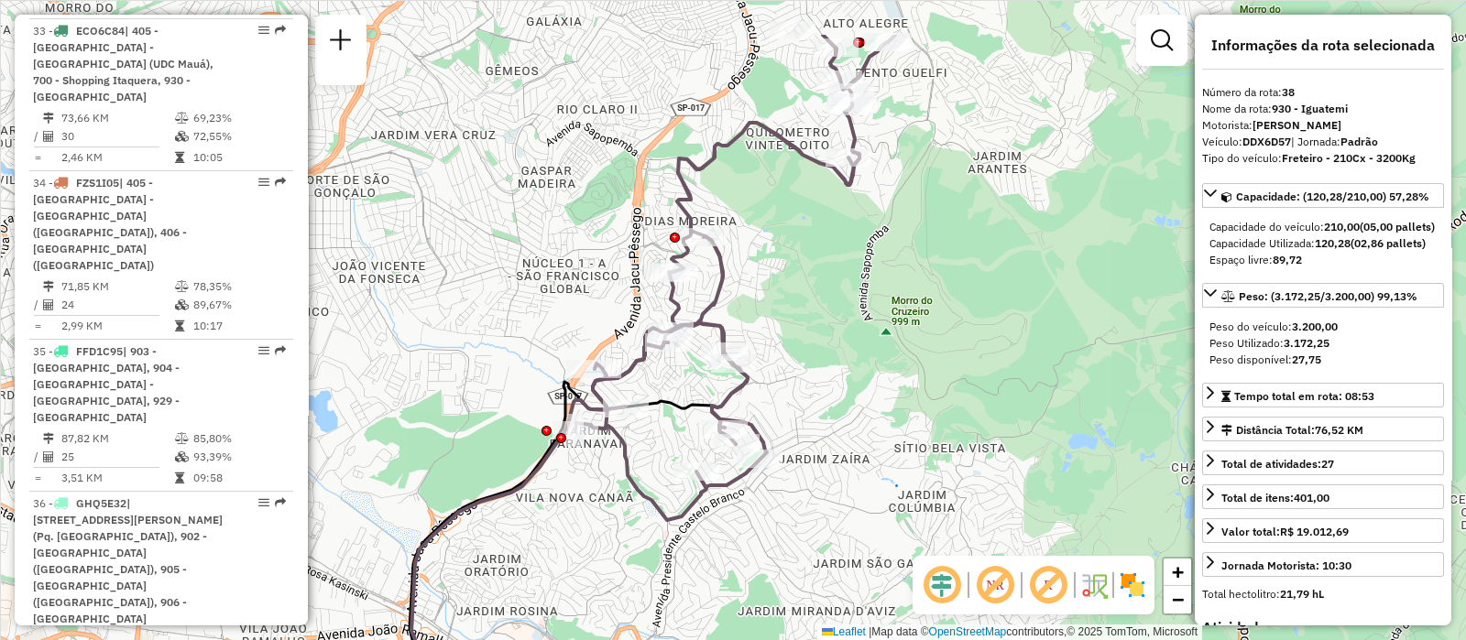
drag, startPoint x: 939, startPoint y: 292, endPoint x: 911, endPoint y: 374, distance: 86.0
click at [911, 374] on div "Janela de atendimento Grade de atendimento Capacidade Transportadoras Veículos …" at bounding box center [733, 320] width 1466 height 640
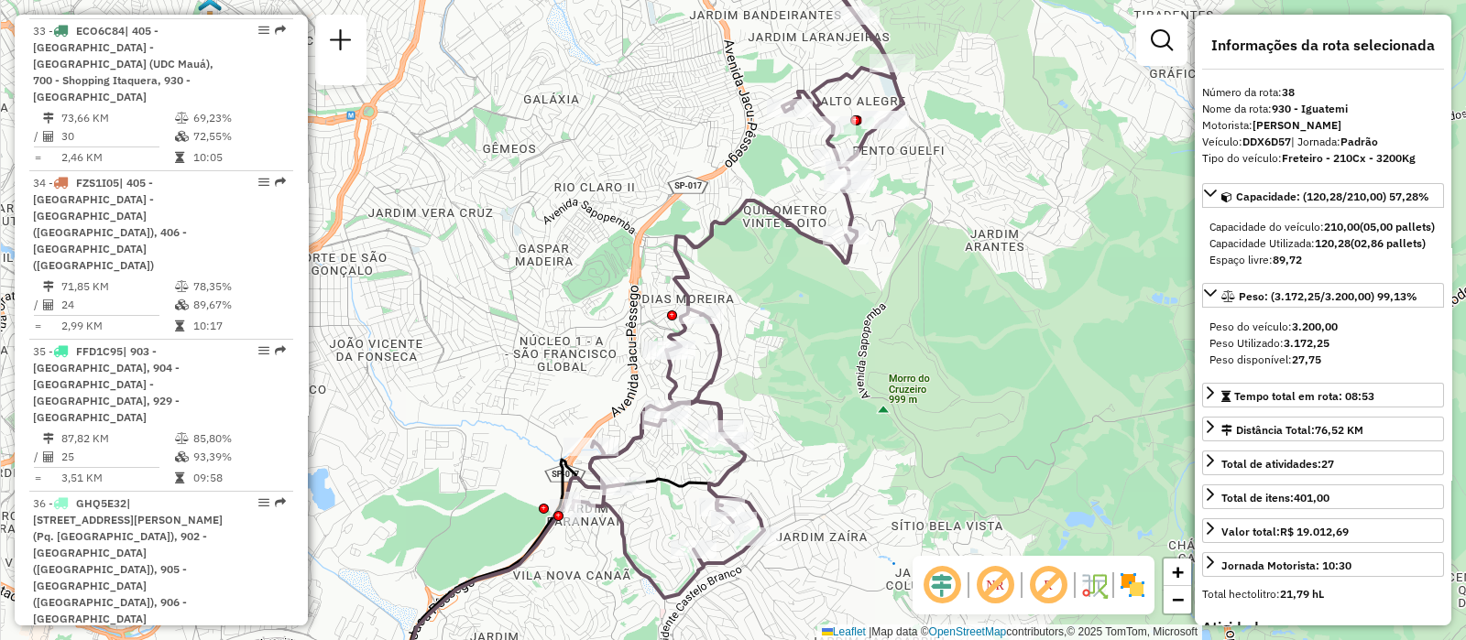
drag, startPoint x: 861, startPoint y: 359, endPoint x: 853, endPoint y: 407, distance: 48.3
click at [853, 407] on div "Janela de atendimento Grade de atendimento Capacidade Transportadoras Veículos …" at bounding box center [733, 320] width 1466 height 640
